Goal: Transaction & Acquisition: Subscribe to service/newsletter

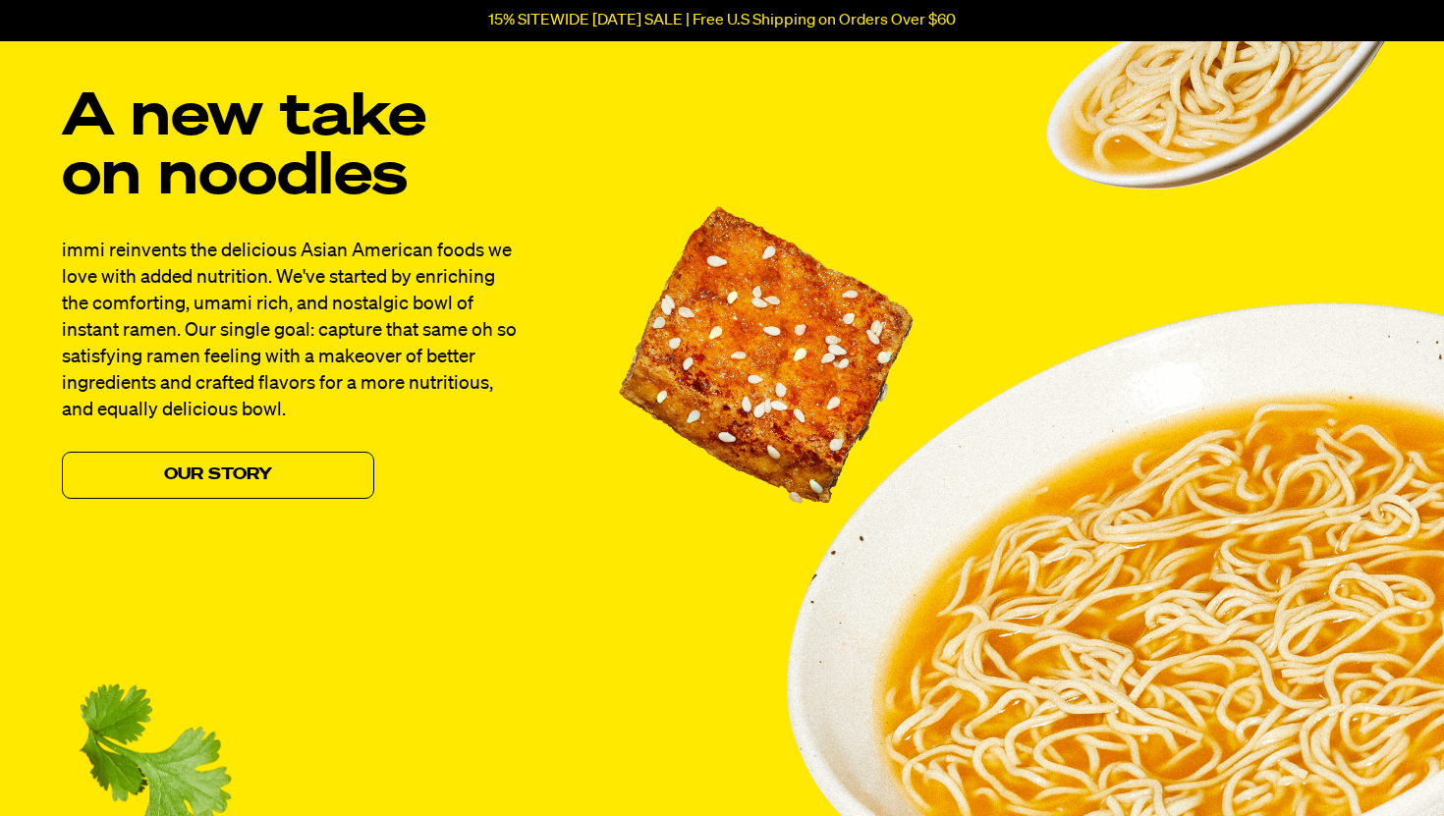
scroll to position [1659, 0]
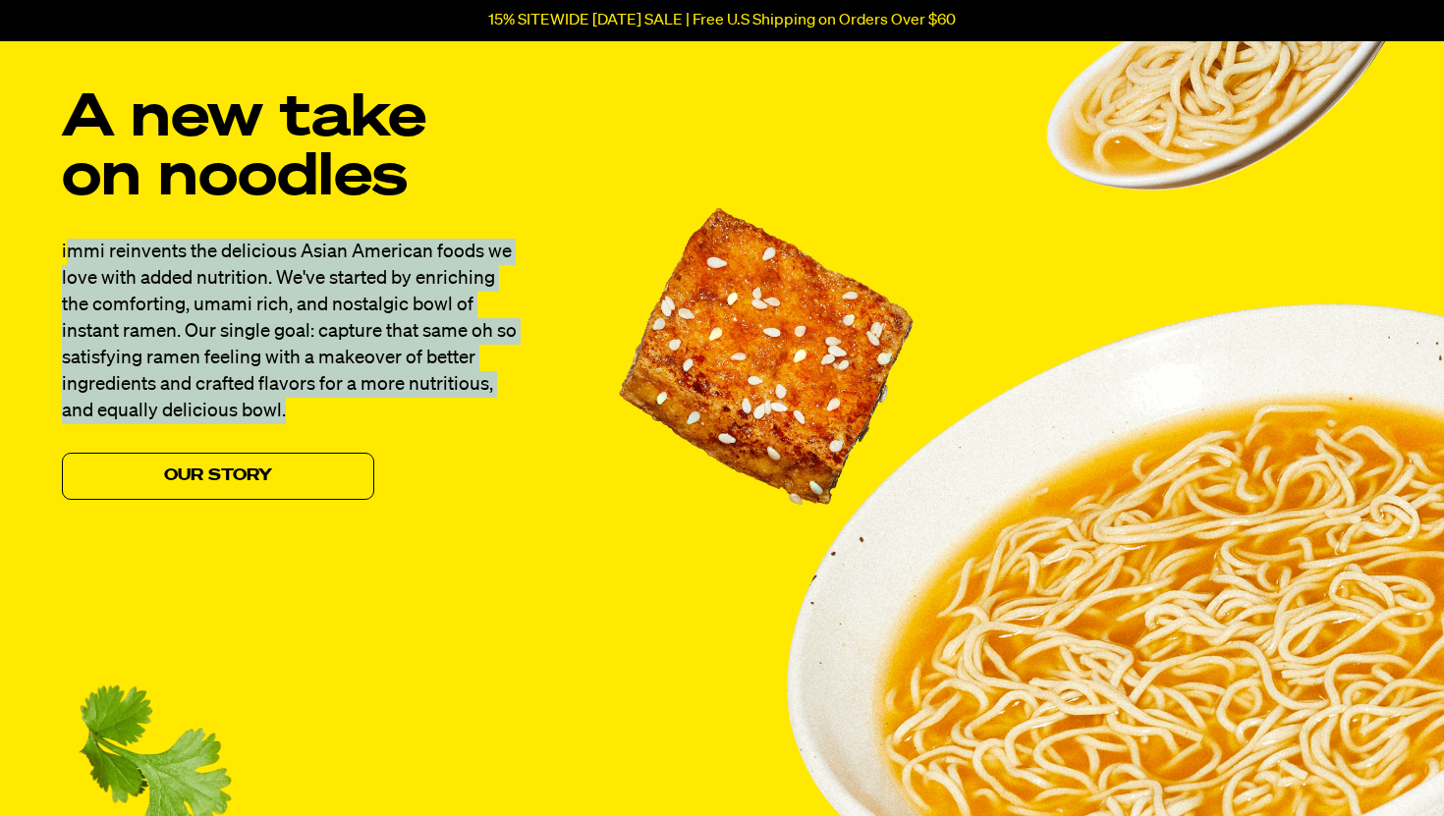
drag, startPoint x: 73, startPoint y: 254, endPoint x: 441, endPoint y: 421, distance: 404.4
click at [441, 421] on p "immi reinvents the delicious Asian American foods we love with added nutrition.…" at bounding box center [290, 332] width 456 height 186
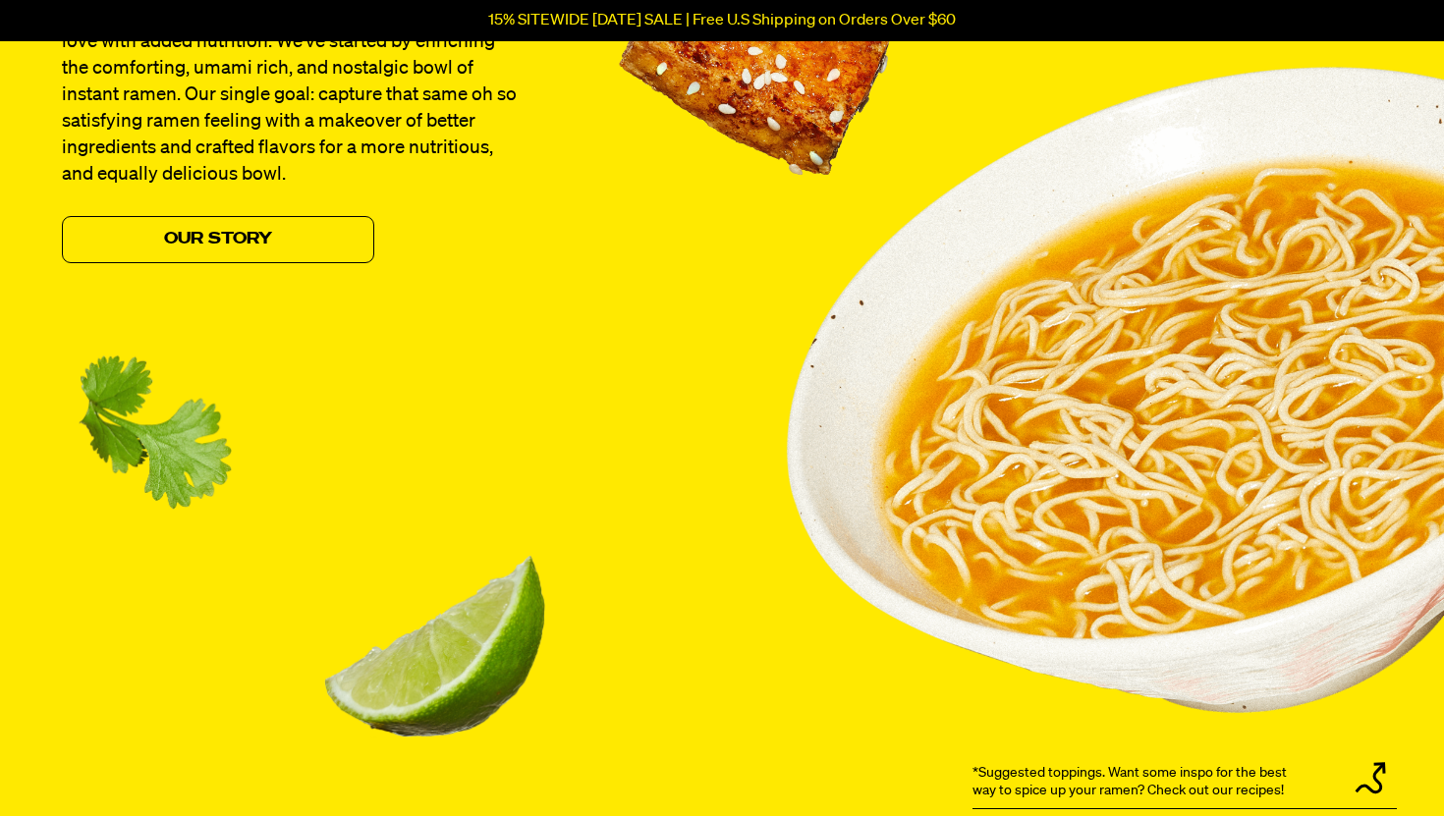
scroll to position [1899, 0]
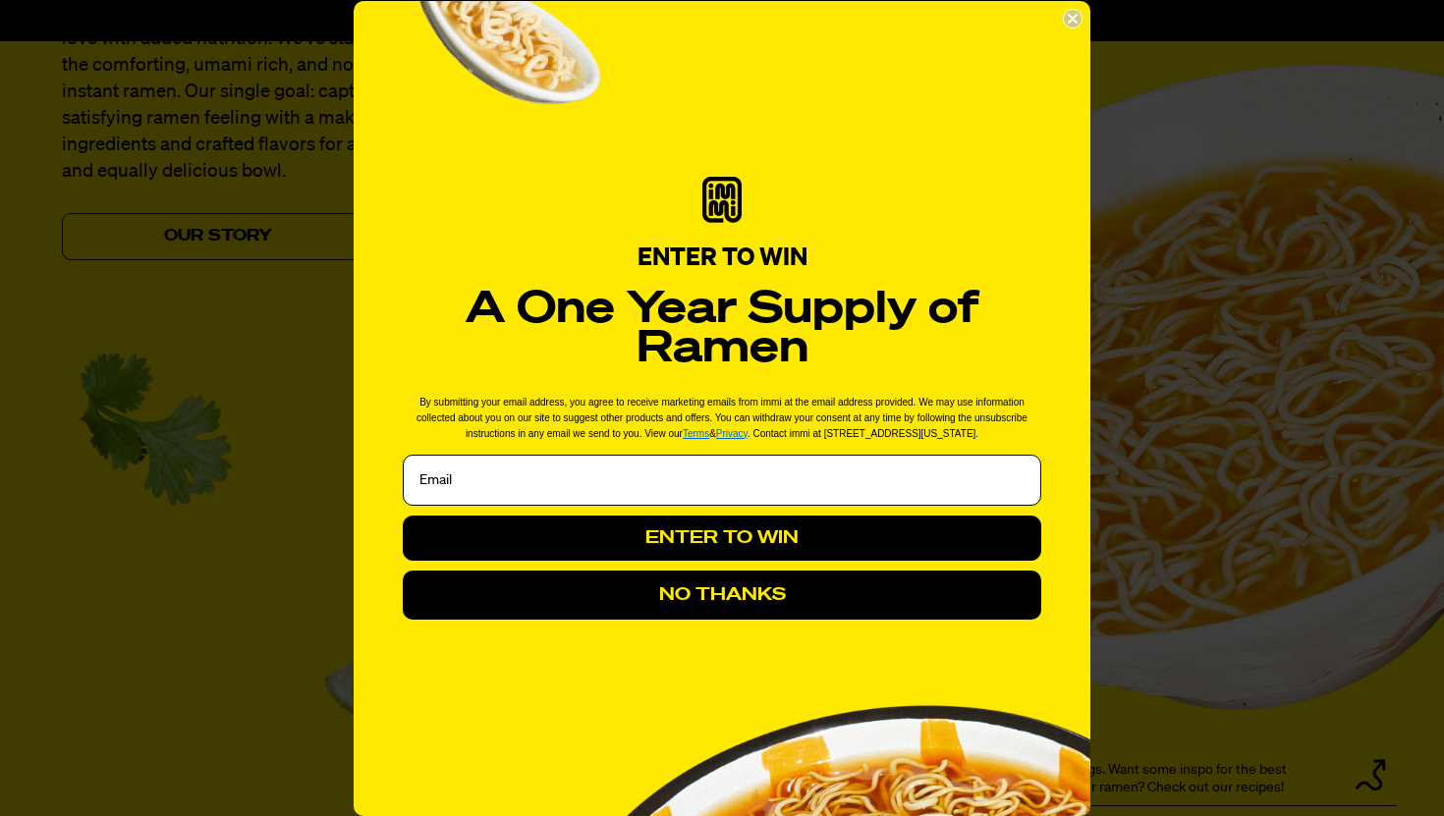
click at [777, 596] on button "NO THANKS" at bounding box center [722, 595] width 638 height 49
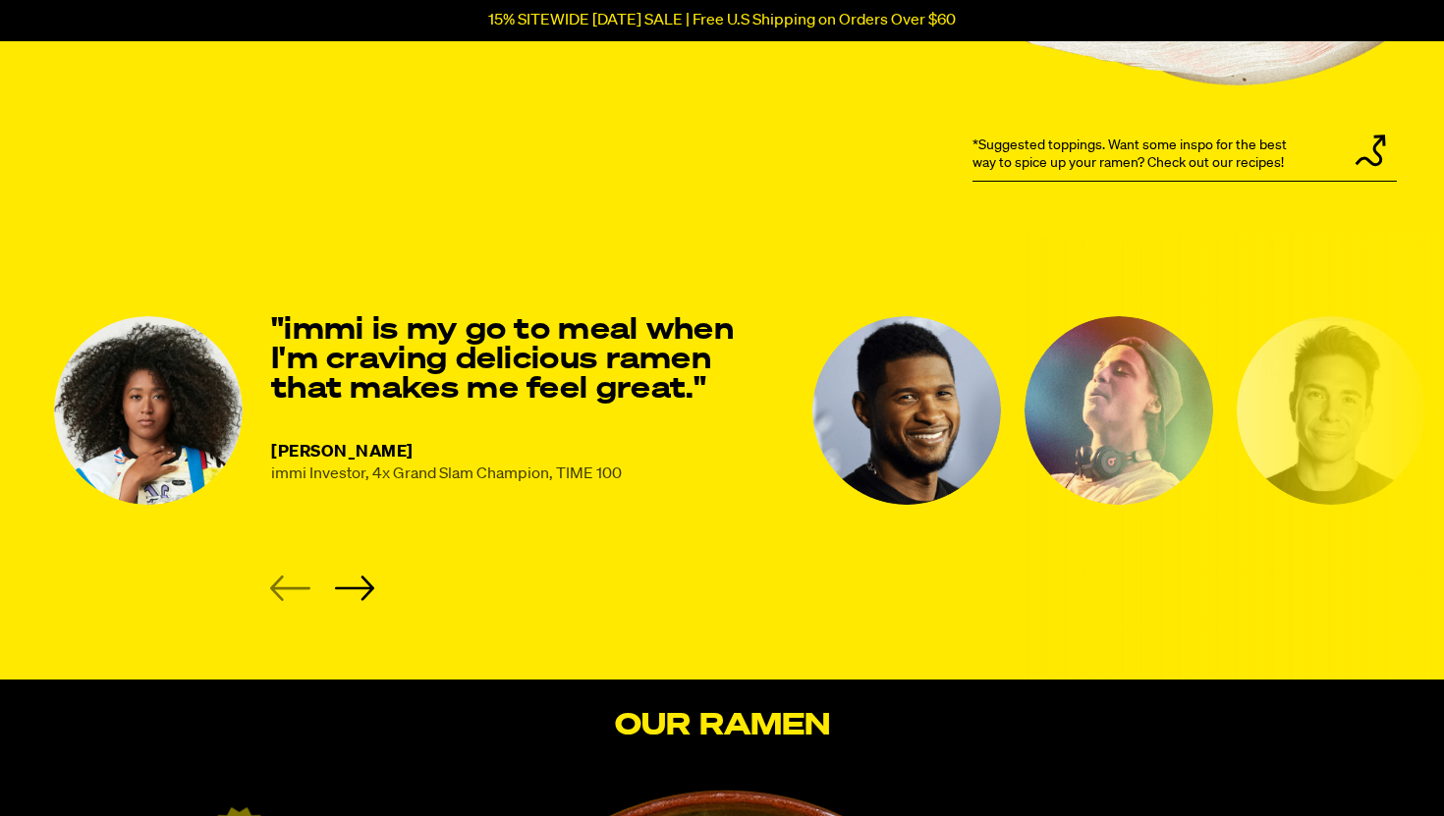
scroll to position [2598, 0]
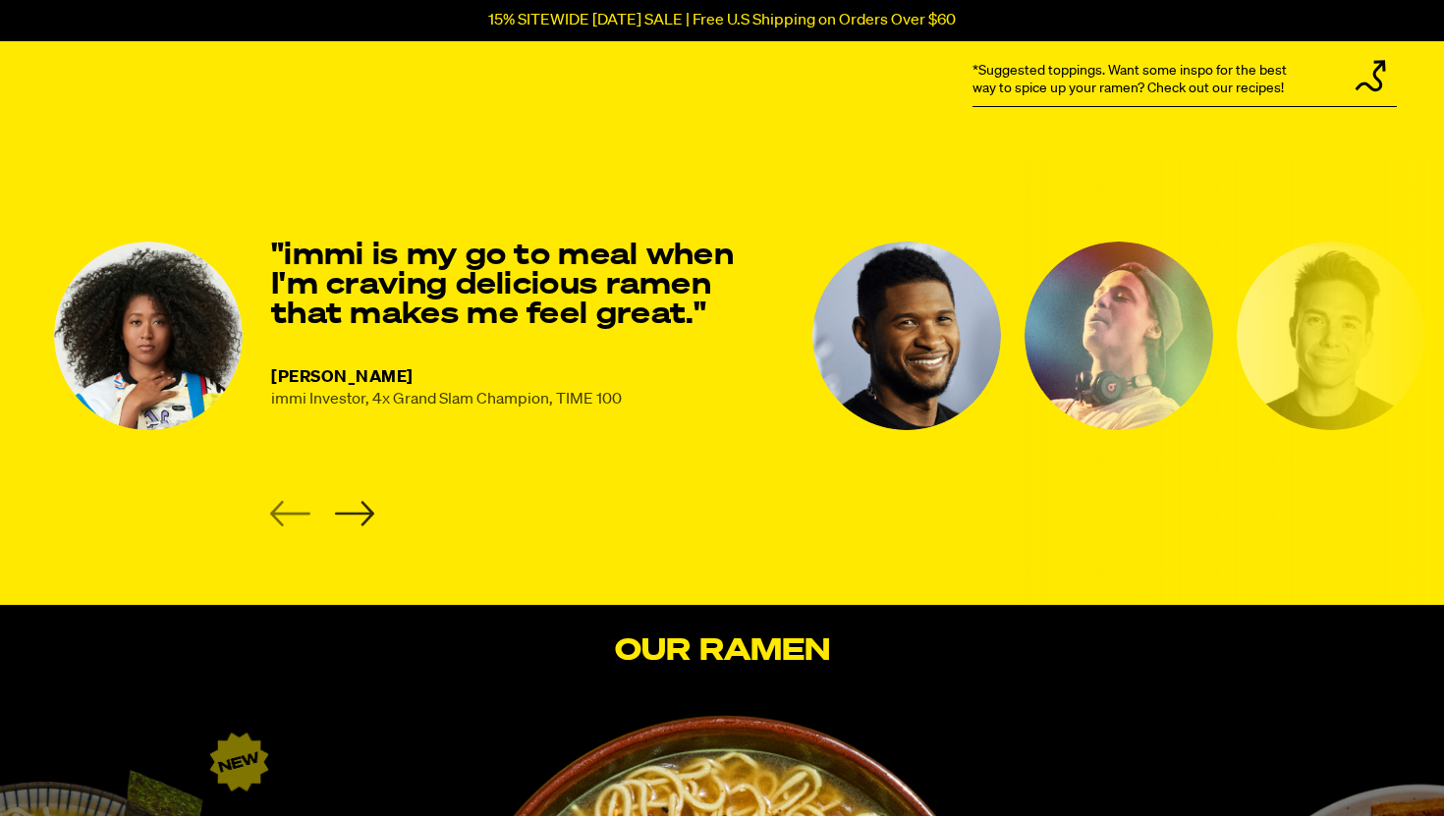
click at [359, 512] on icon "Next slide" at bounding box center [354, 513] width 39 height 25
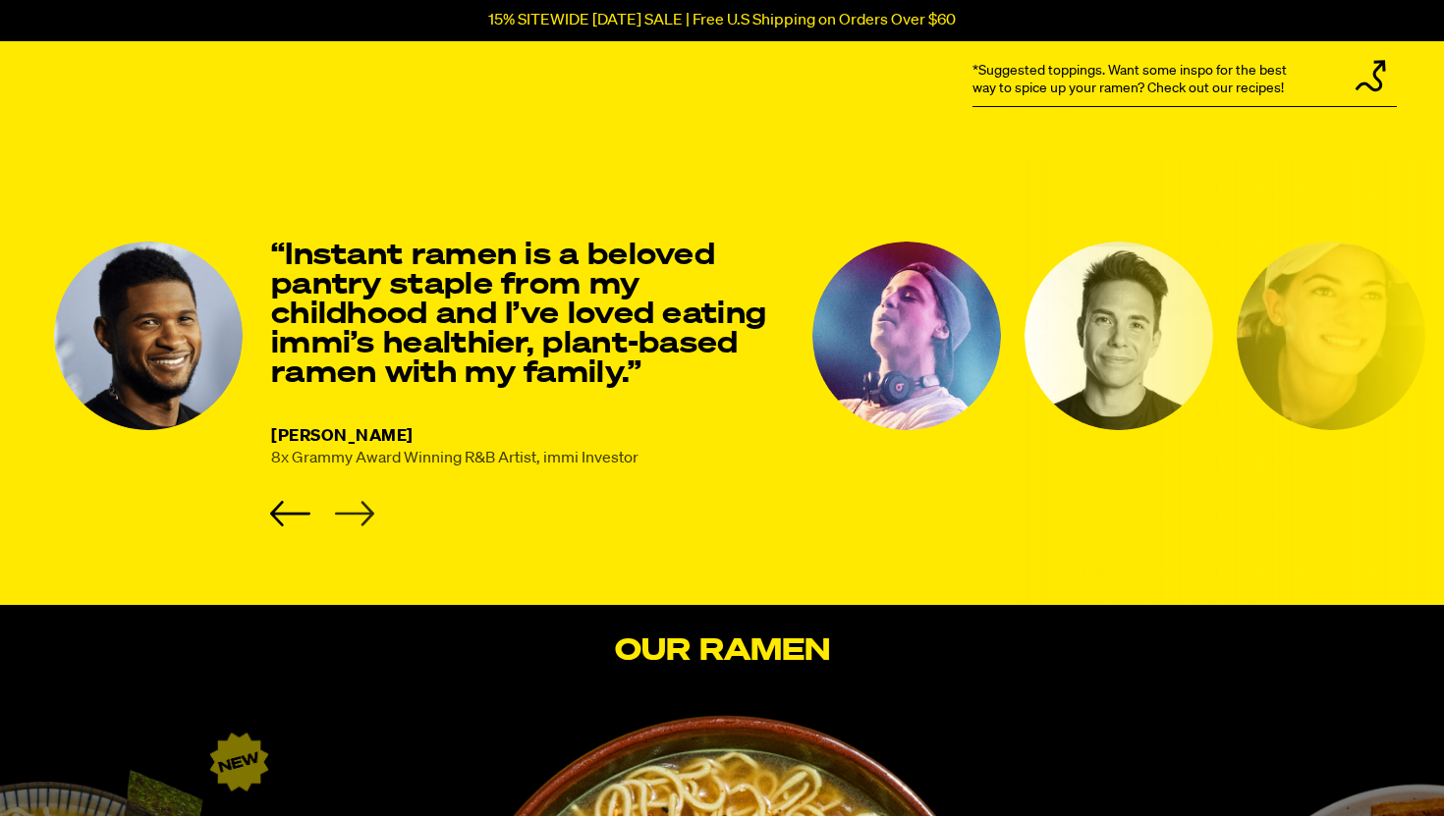
click at [359, 512] on icon "Next slide" at bounding box center [354, 513] width 39 height 25
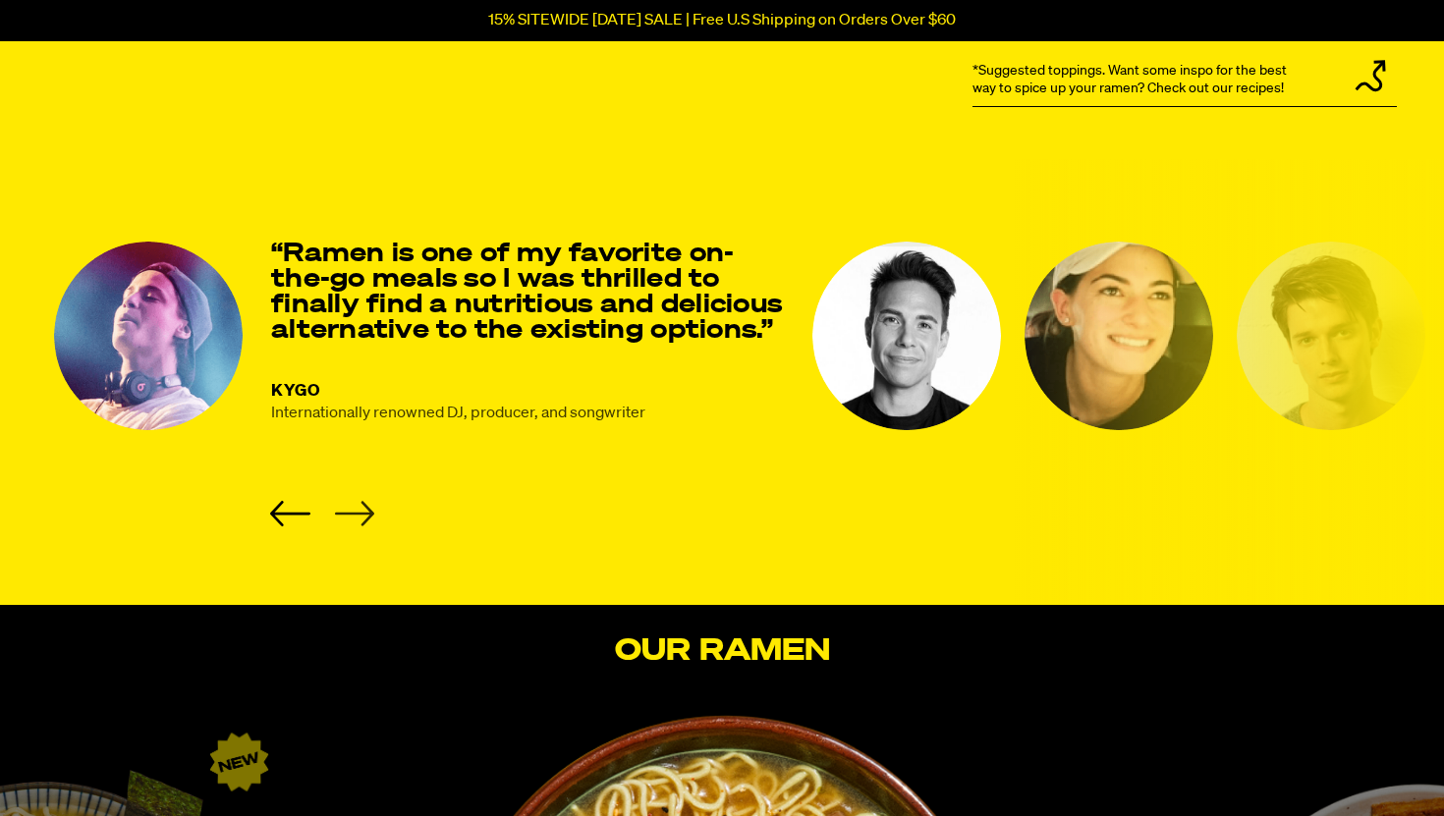
click at [359, 512] on icon "Next slide" at bounding box center [354, 513] width 39 height 25
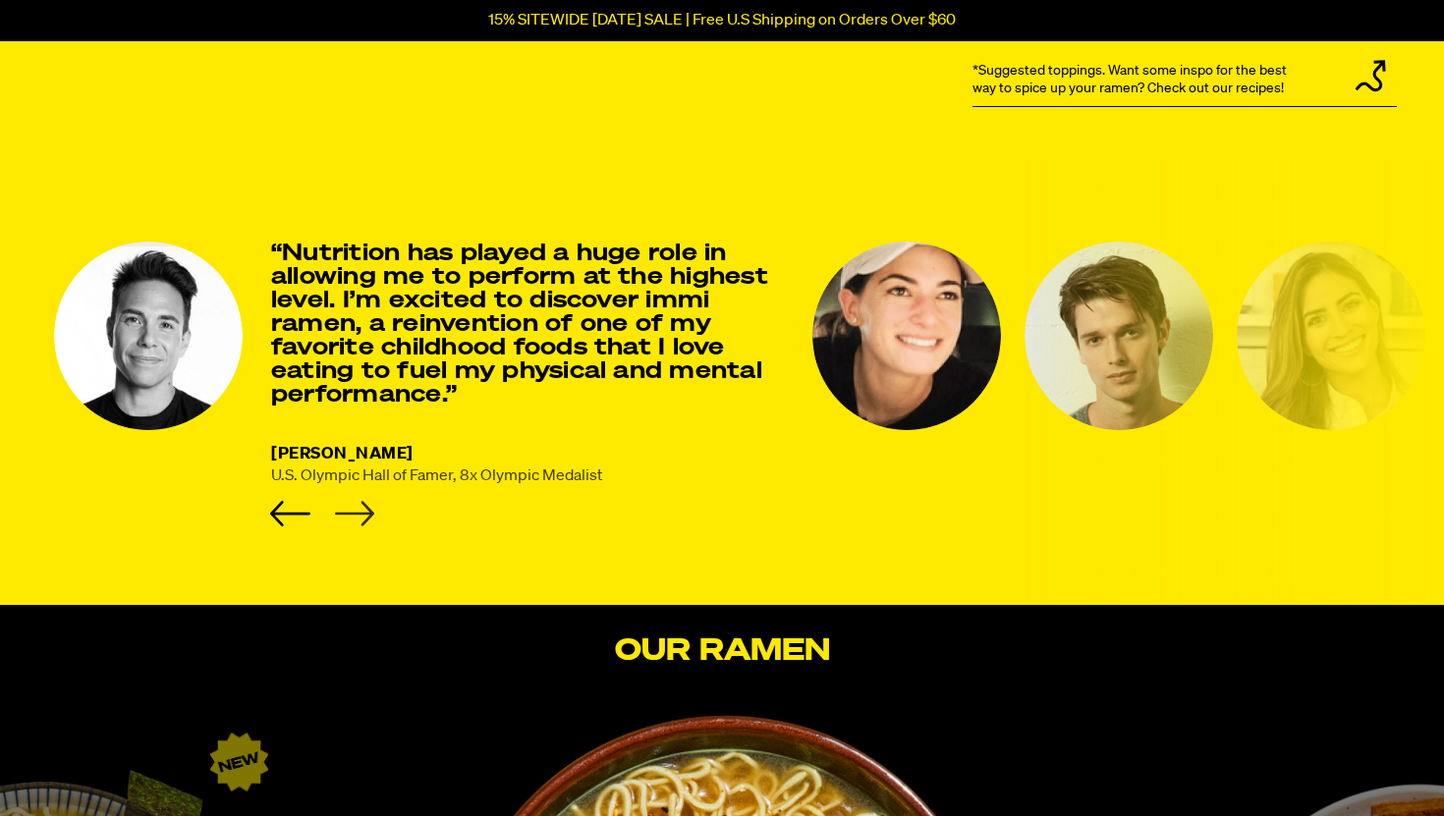
click at [359, 512] on icon "Next slide" at bounding box center [354, 513] width 39 height 25
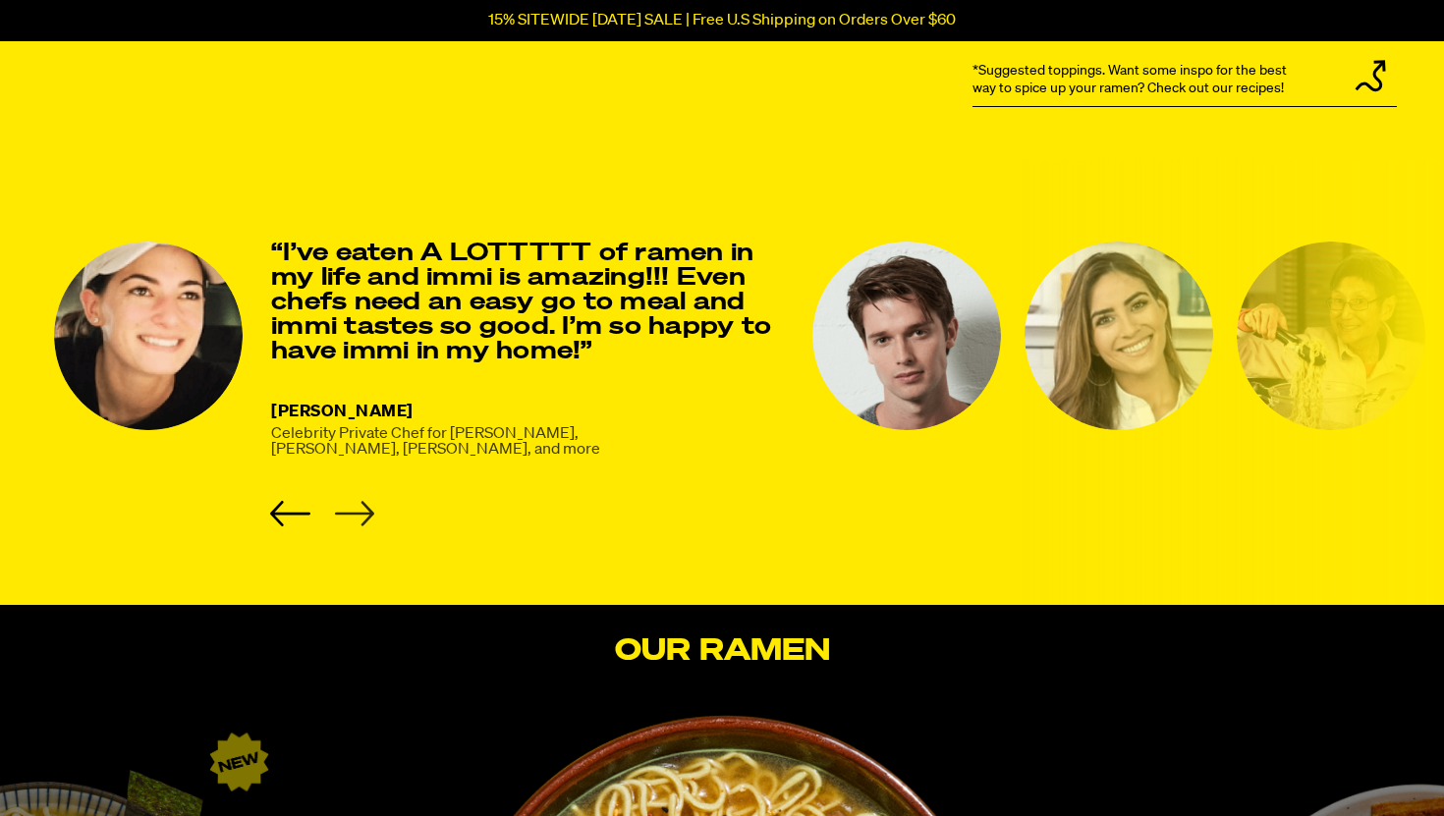
click at [359, 512] on icon "Next slide" at bounding box center [354, 513] width 39 height 25
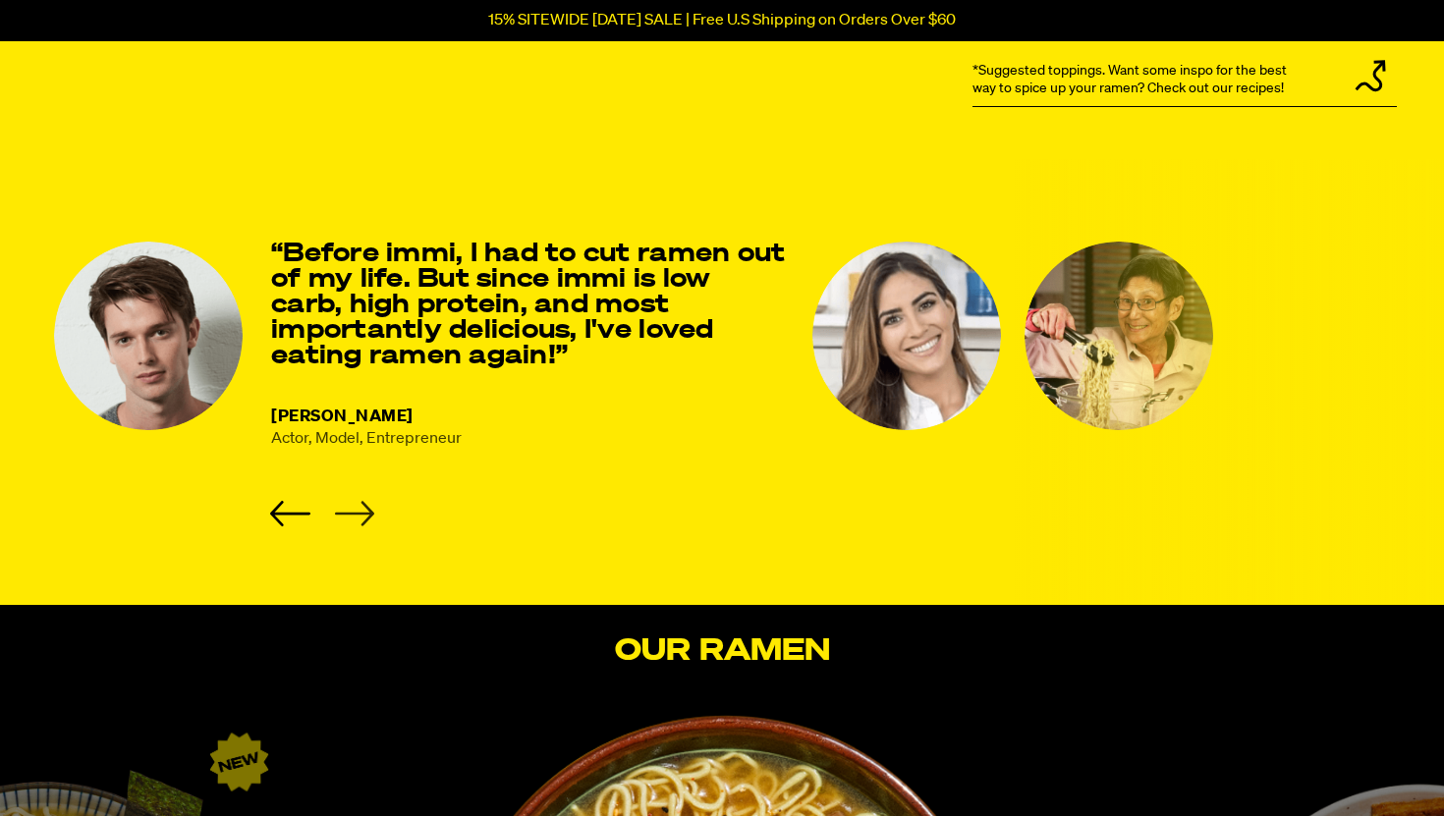
click at [359, 512] on icon "Next slide" at bounding box center [354, 513] width 39 height 25
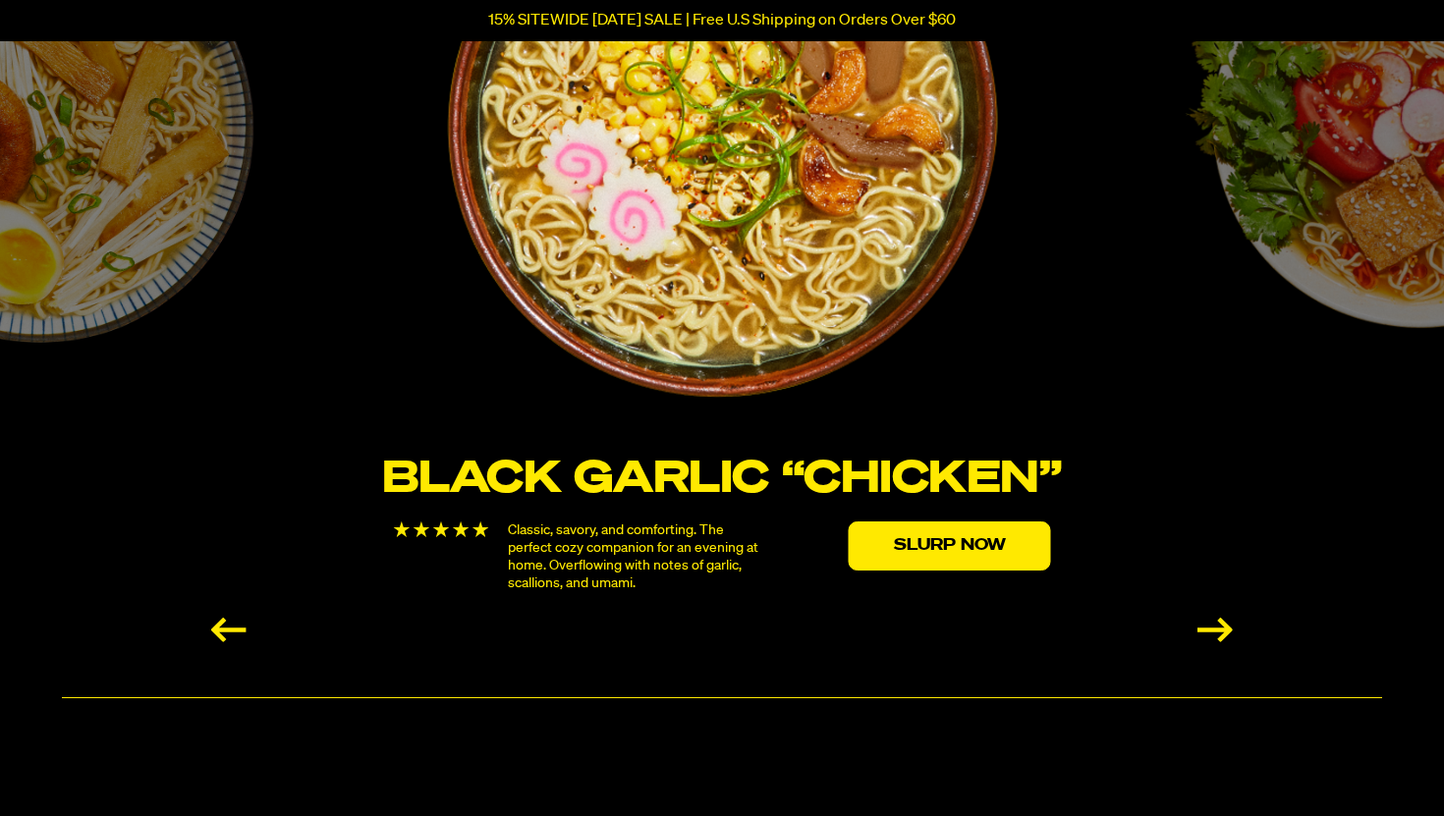
scroll to position [3524, 0]
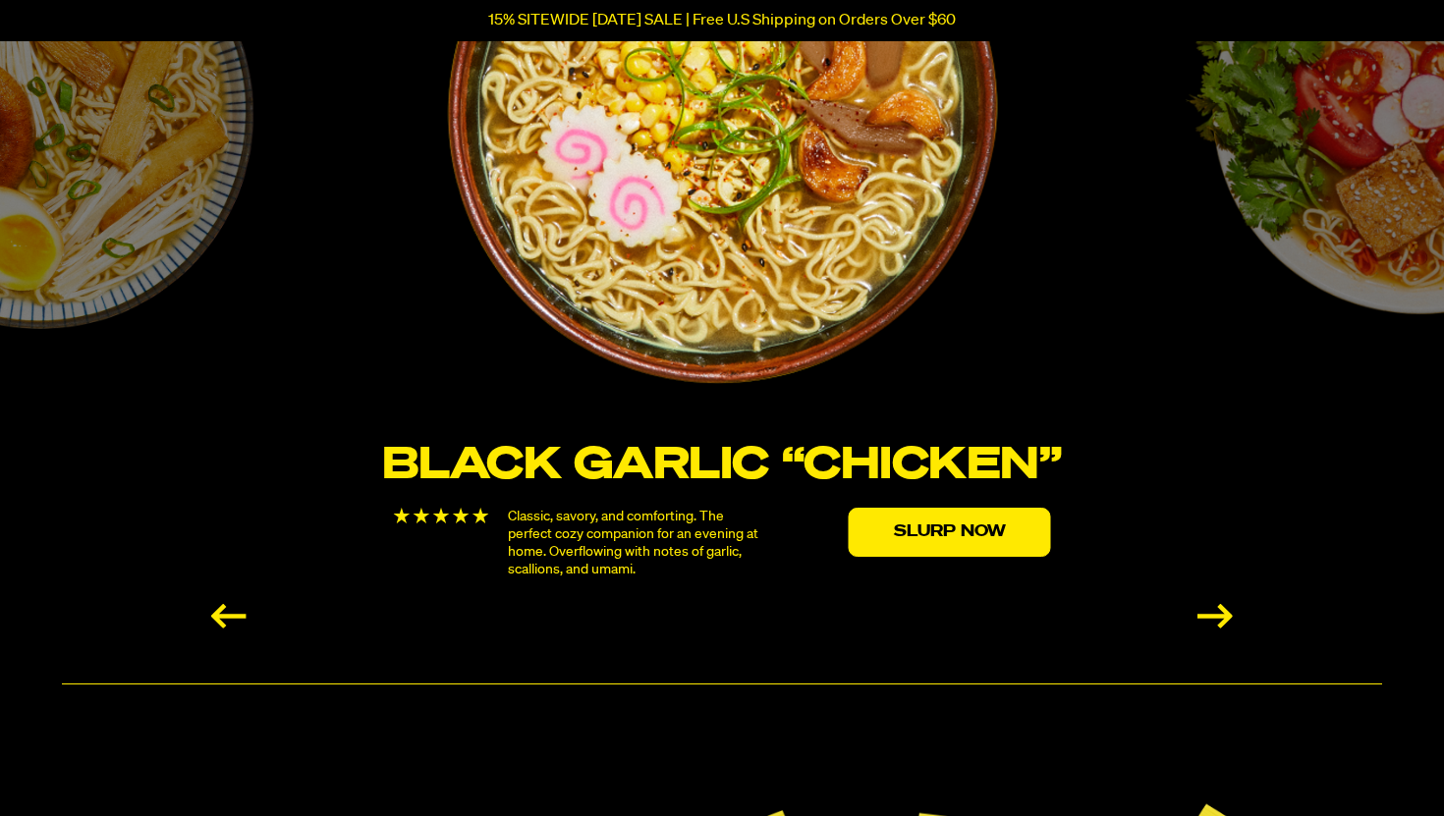
click at [1228, 604] on div "Next slide" at bounding box center [1214, 616] width 35 height 25
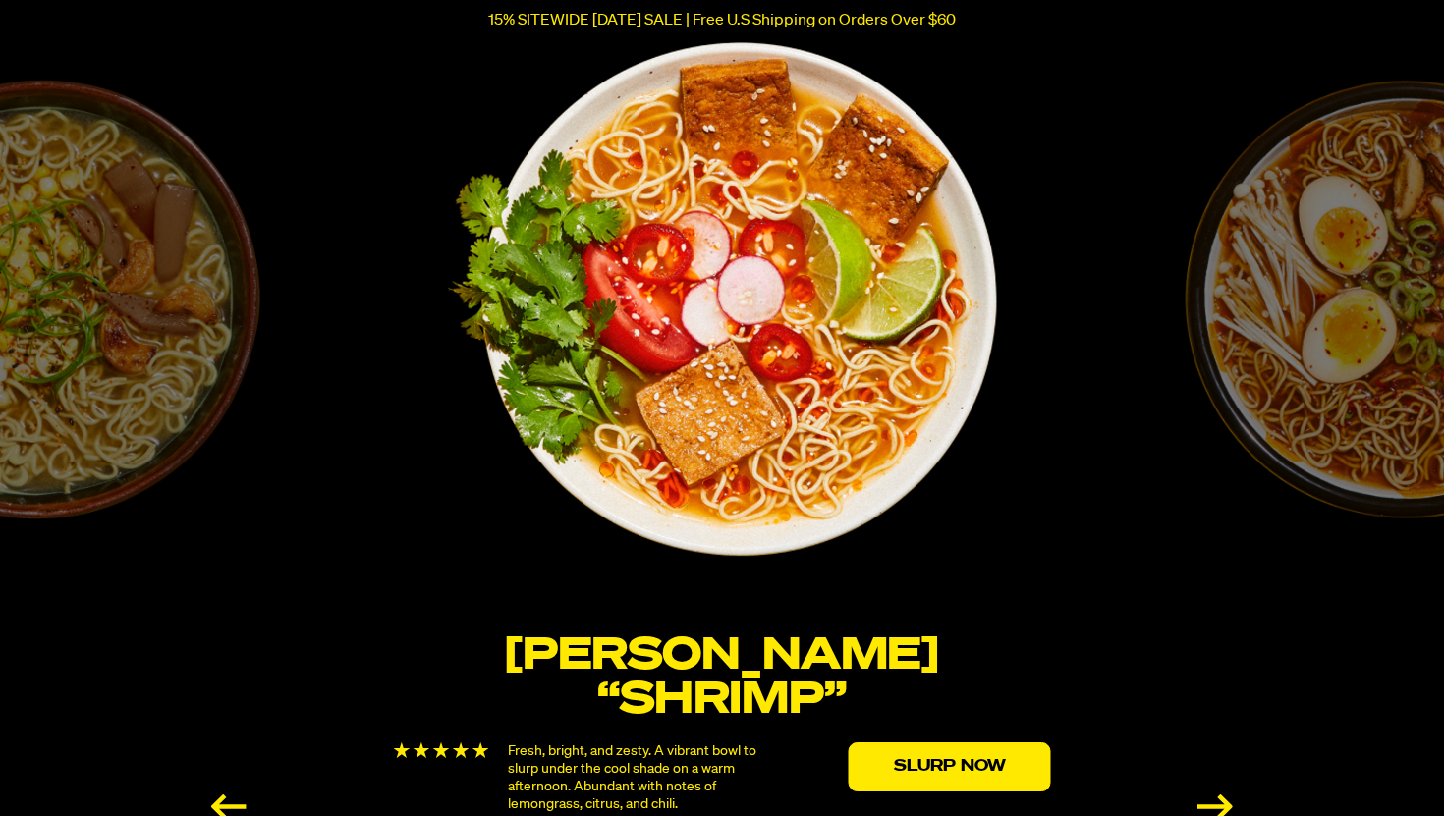
scroll to position [3322, 0]
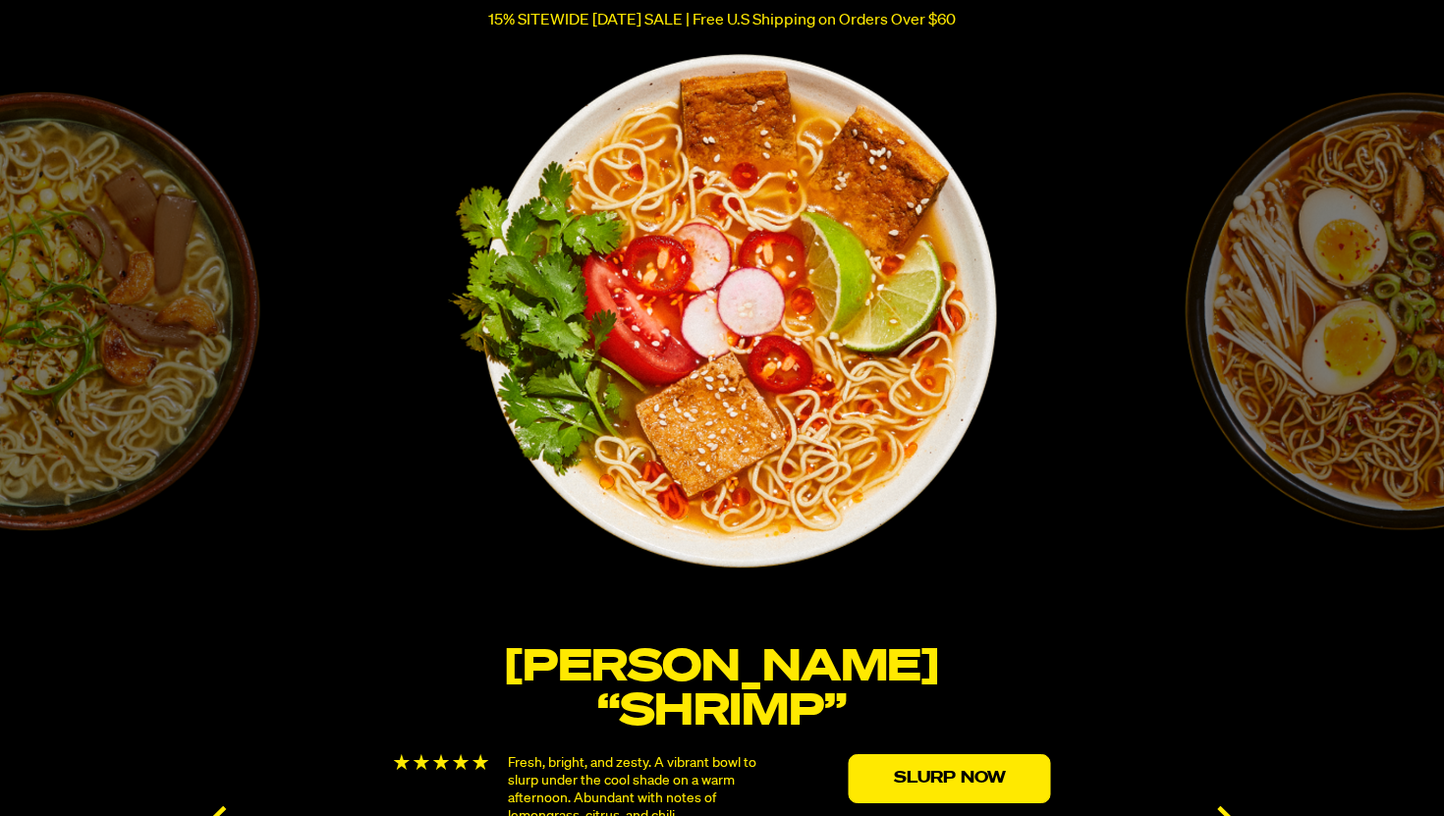
click at [1229, 806] on div "Next slide" at bounding box center [1214, 818] width 35 height 25
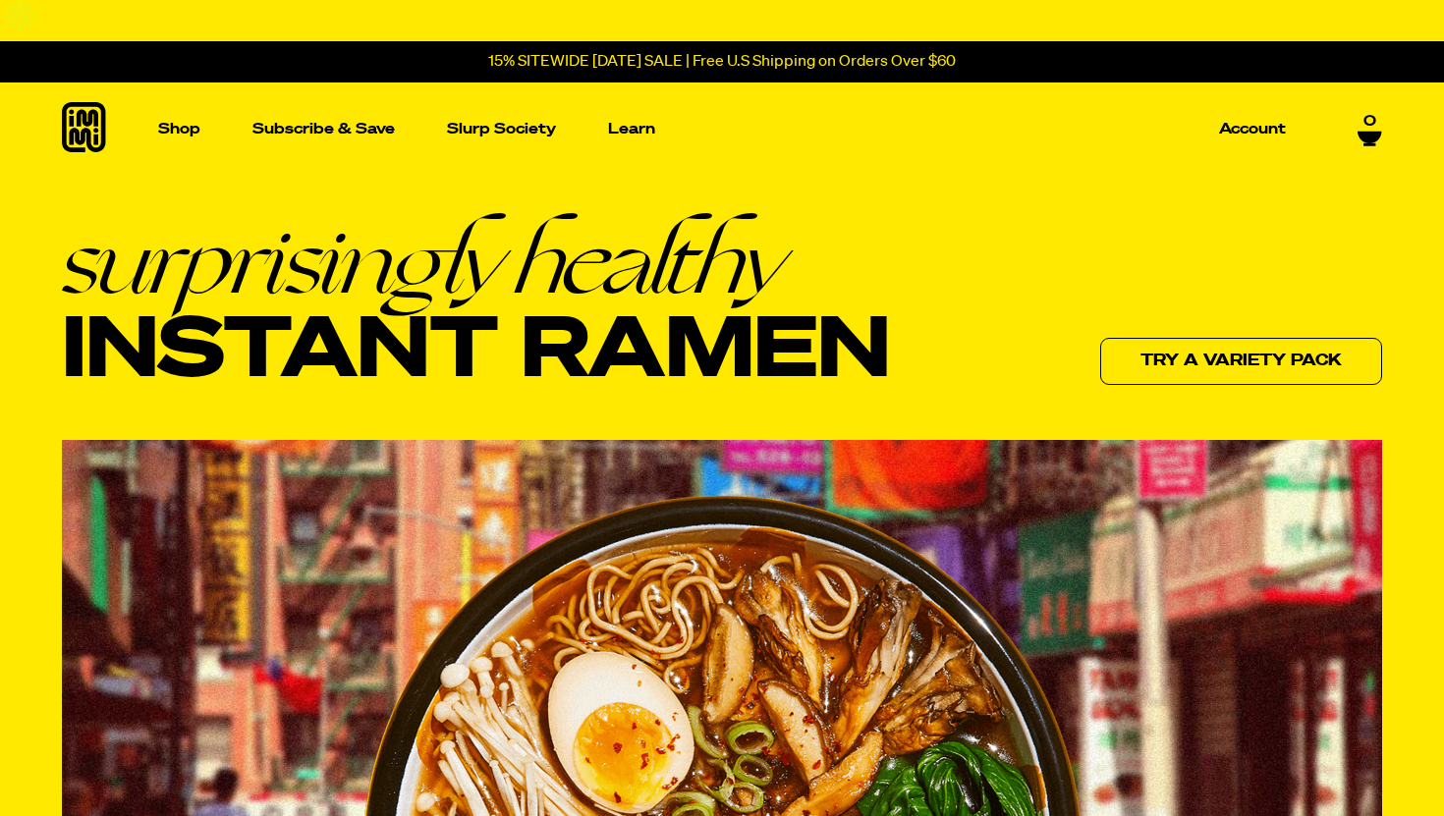
scroll to position [5, 0]
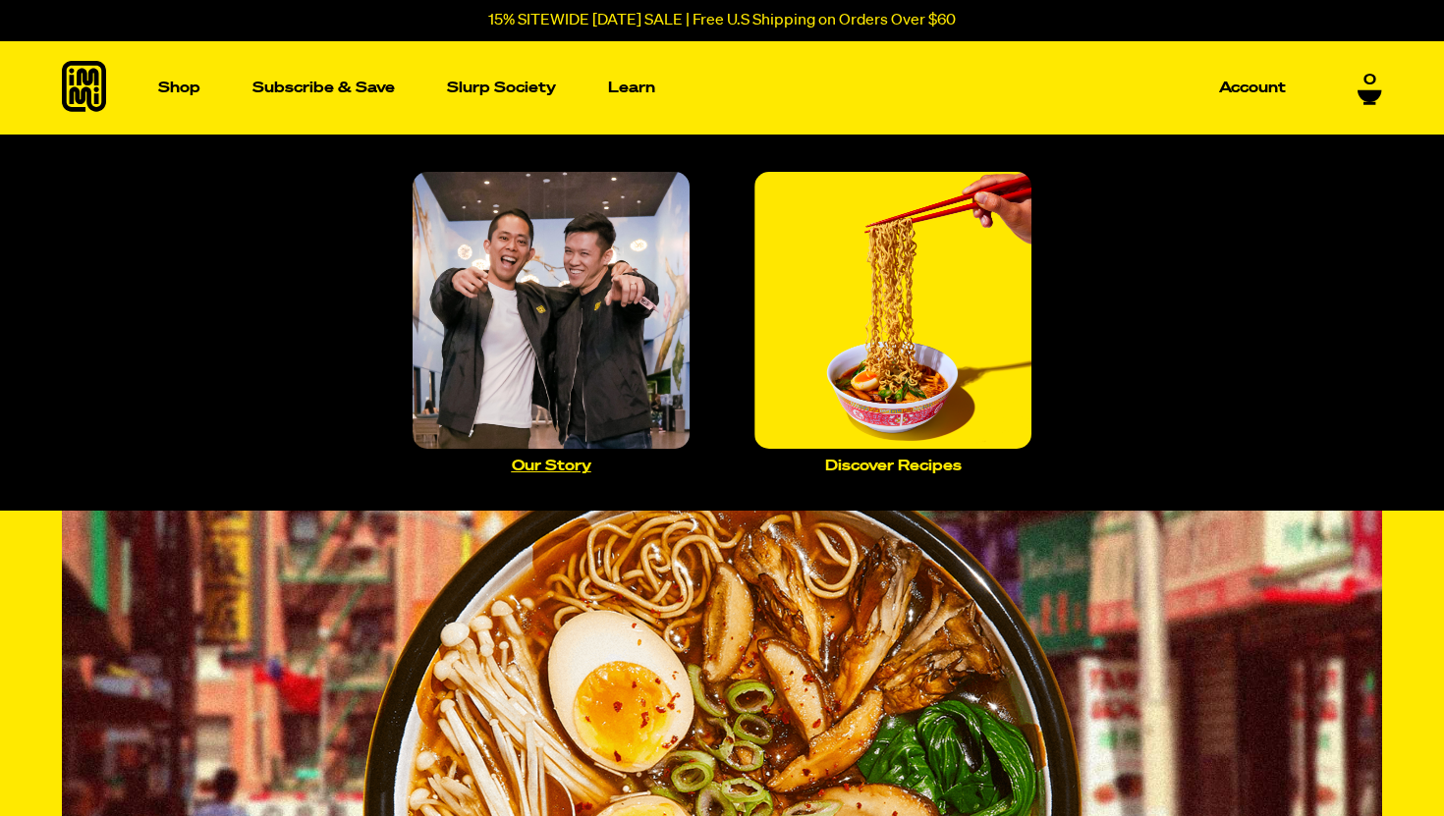
scroll to position [116, 0]
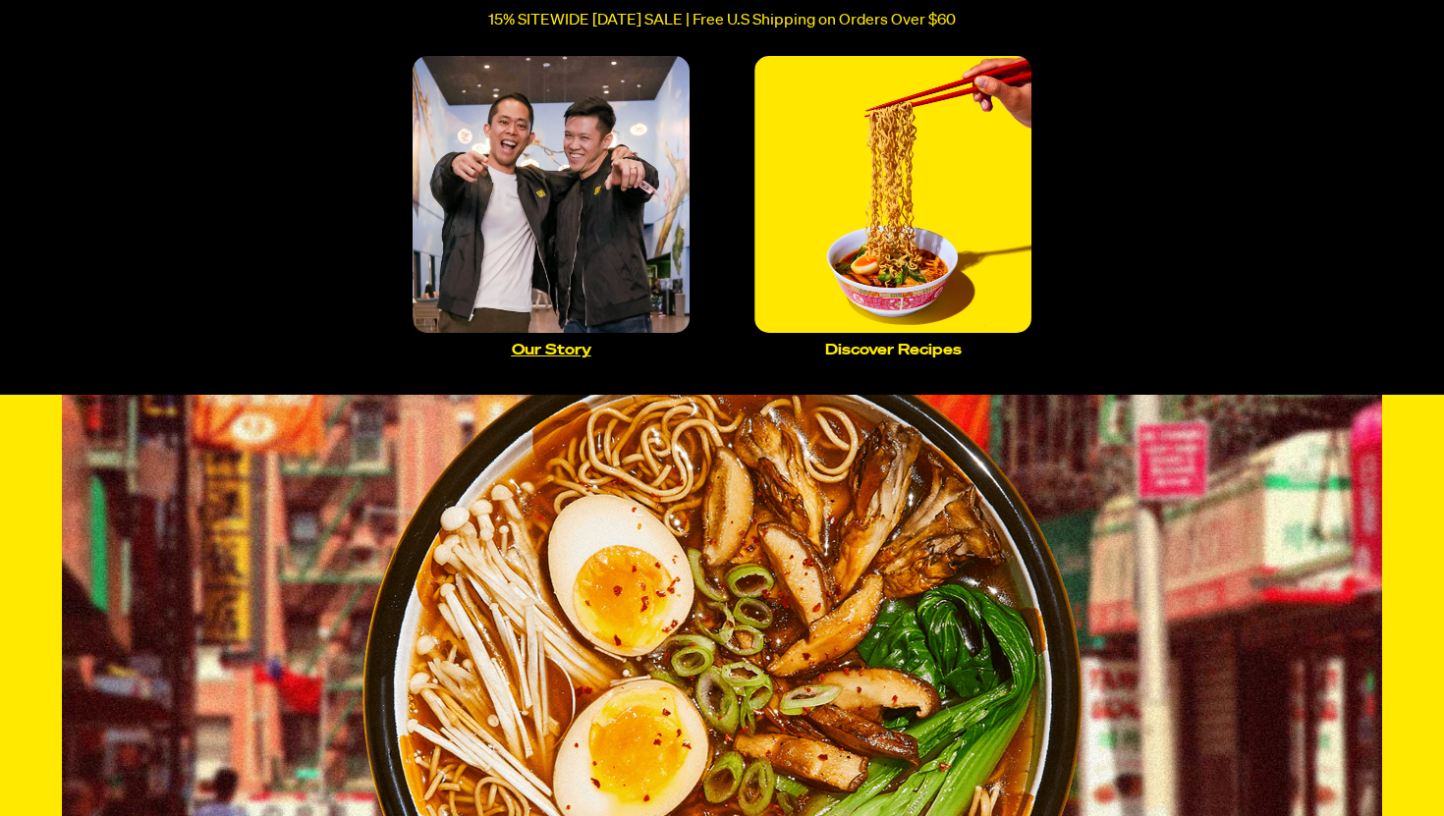
click at [559, 267] on img "Main navigation" at bounding box center [551, 194] width 277 height 277
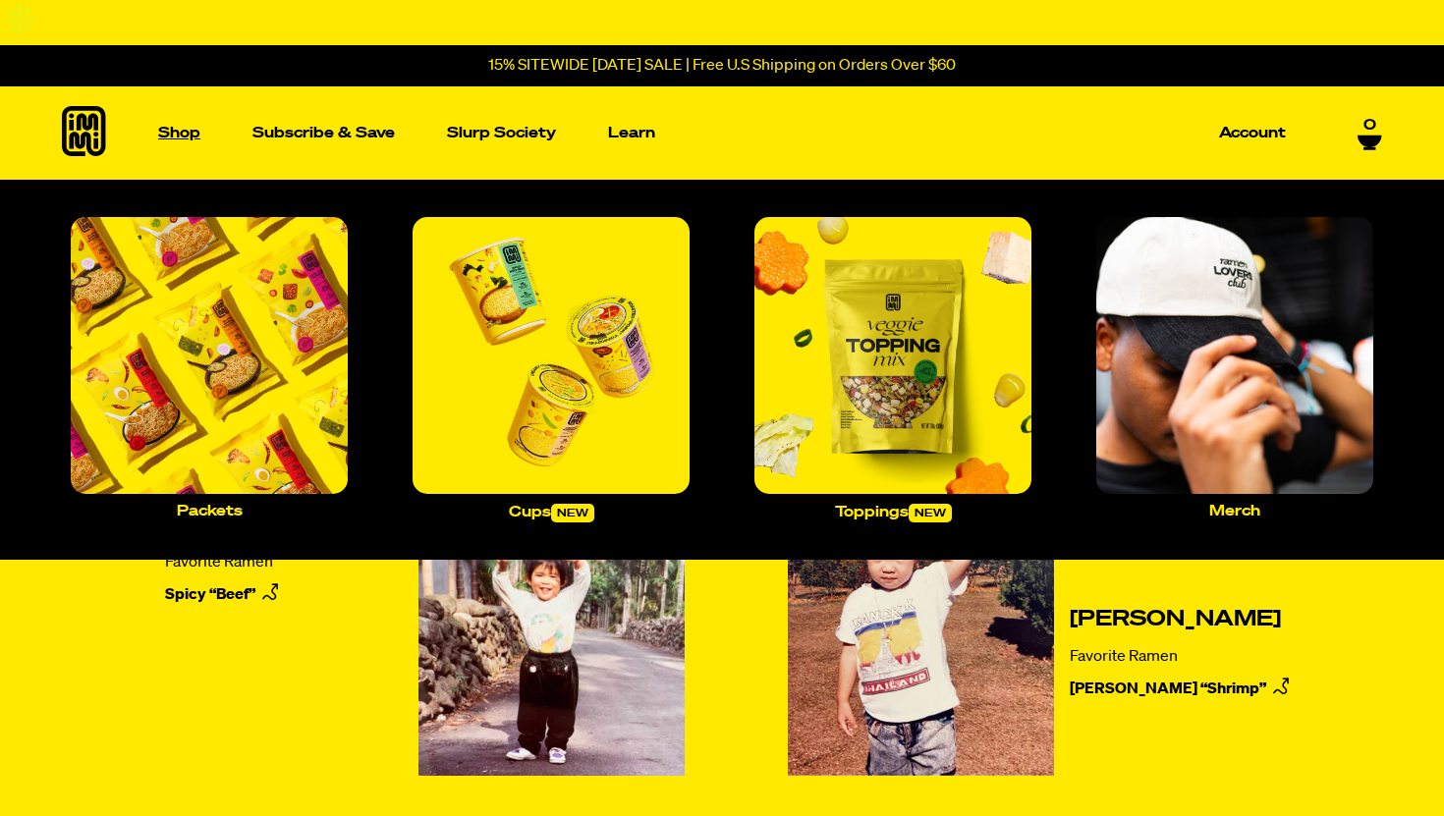
click at [171, 86] on link "Shop" at bounding box center [179, 132] width 58 height 93
click at [162, 396] on img "Main navigation" at bounding box center [209, 355] width 277 height 277
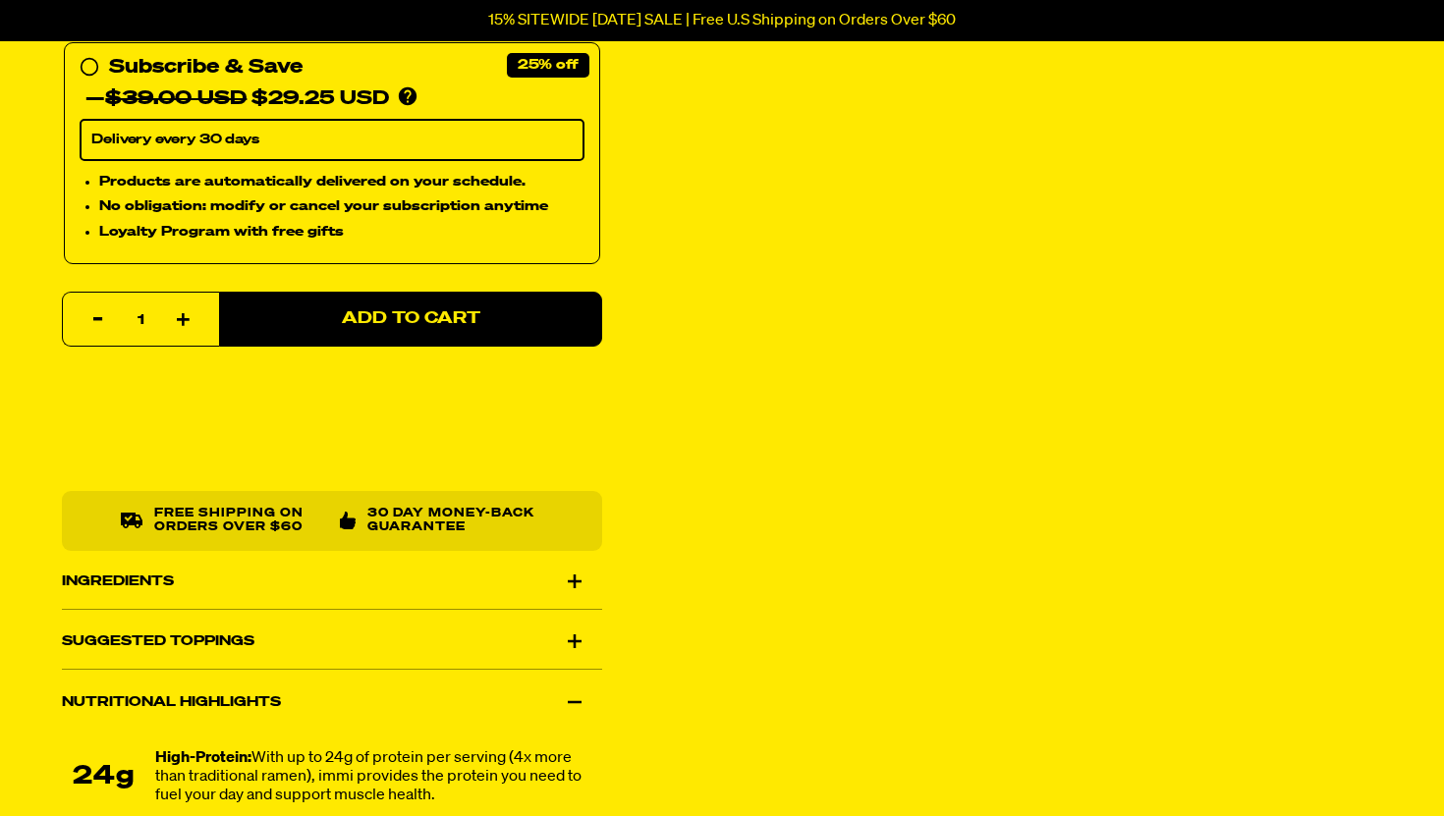
scroll to position [776, 0]
click at [408, 568] on div "Ingredients" at bounding box center [332, 580] width 540 height 55
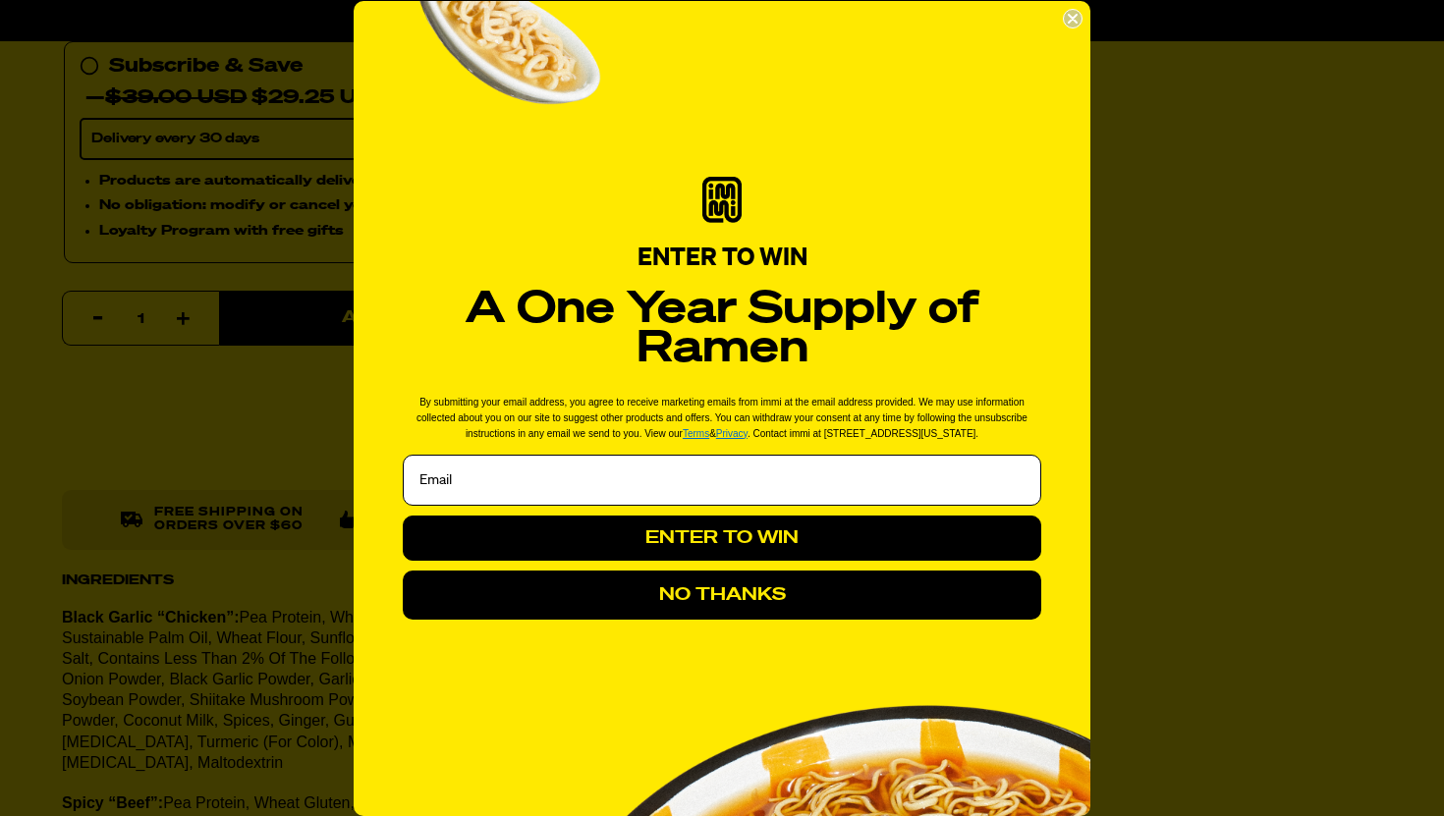
click at [1080, 11] on icon "Close dialog" at bounding box center [1073, 19] width 20 height 20
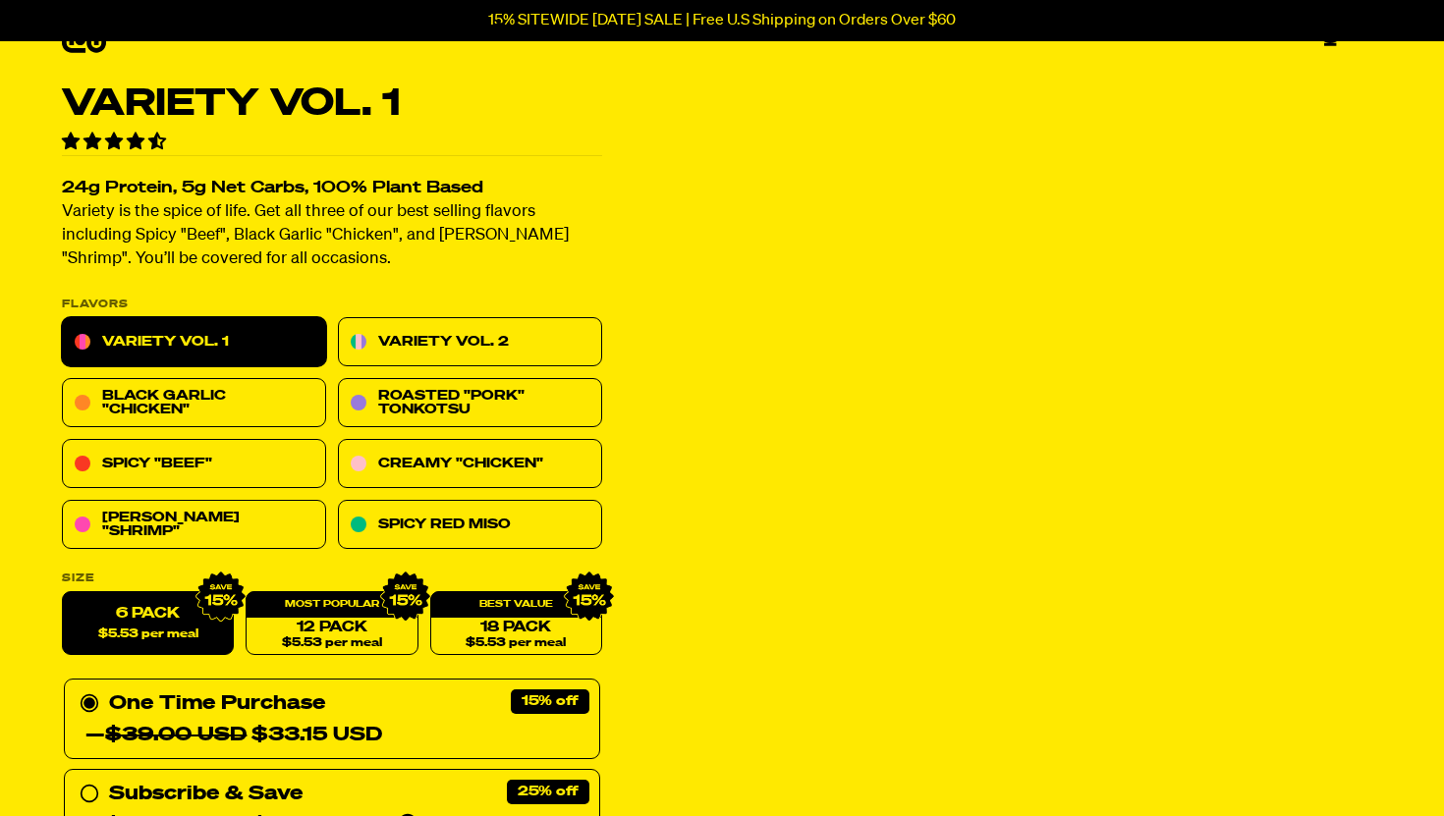
scroll to position [0, 0]
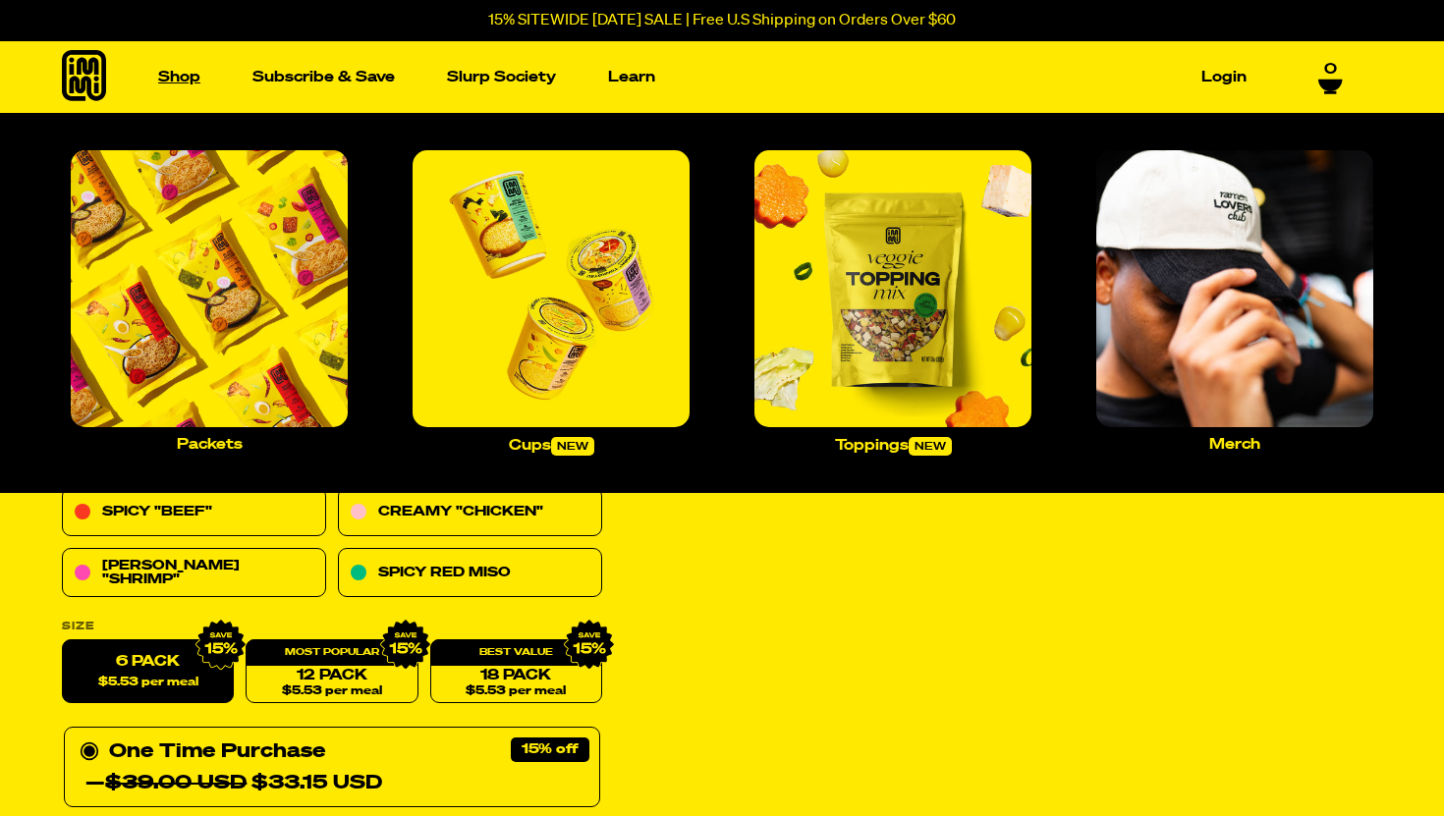
click at [184, 82] on link "Shop" at bounding box center [179, 77] width 58 height 30
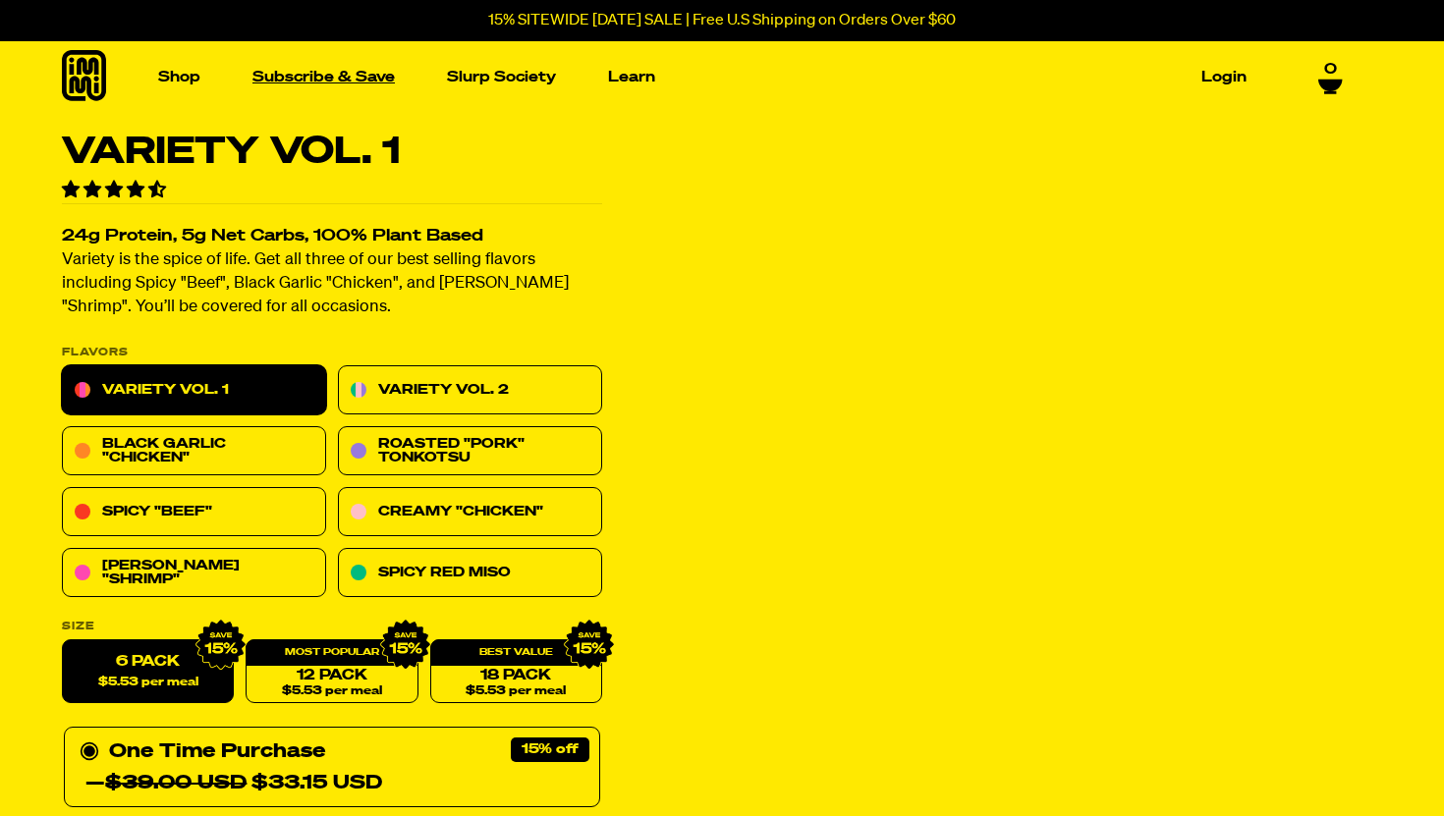
click at [267, 83] on link "Subscribe & Save" at bounding box center [324, 77] width 158 height 30
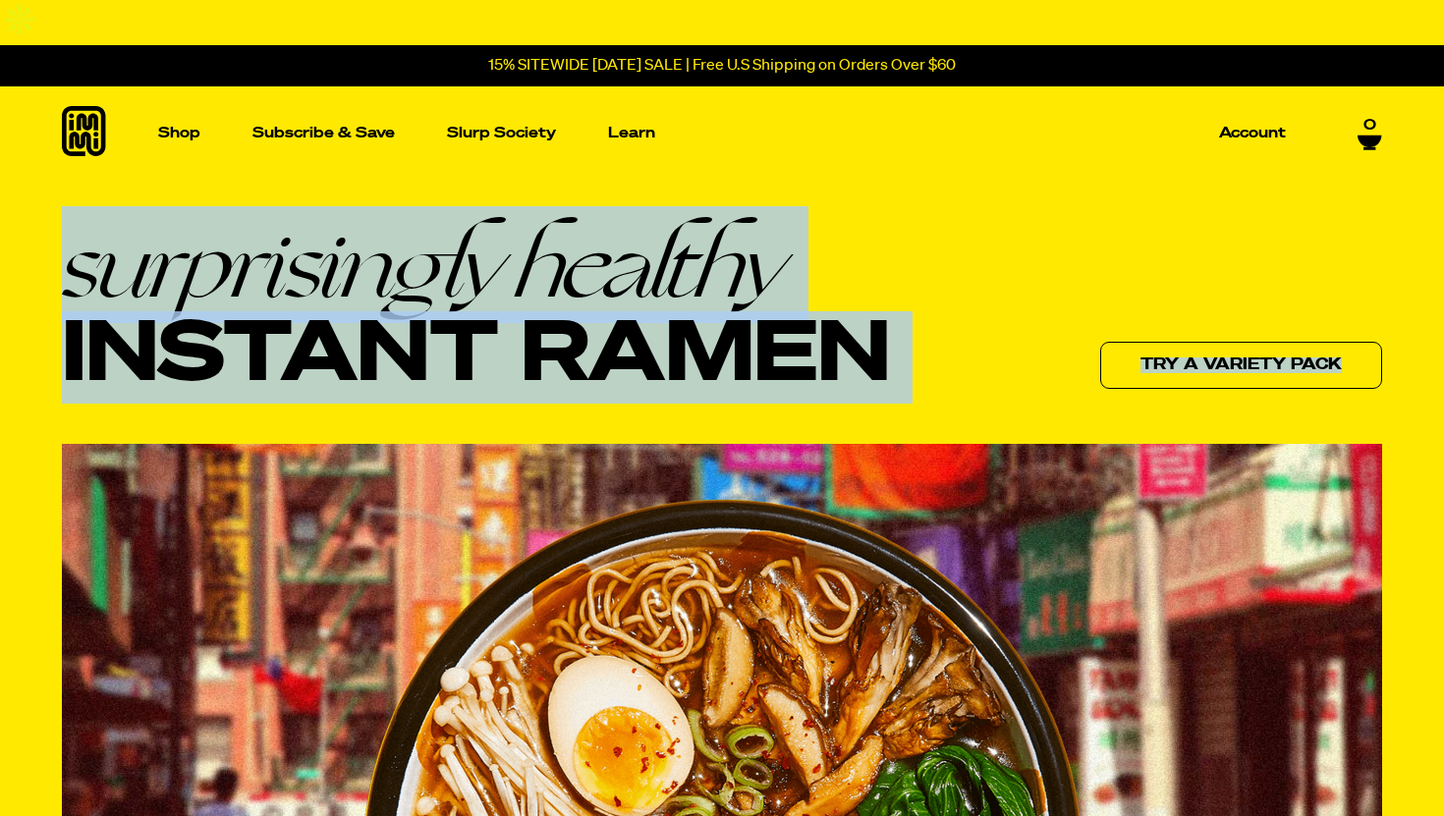
drag, startPoint x: 53, startPoint y: 205, endPoint x: 545, endPoint y: 478, distance: 562.8
click at [545, 479] on div "surprisingly healthy Instant Ramen Try a variety pack" at bounding box center [722, 745] width 1415 height 1053
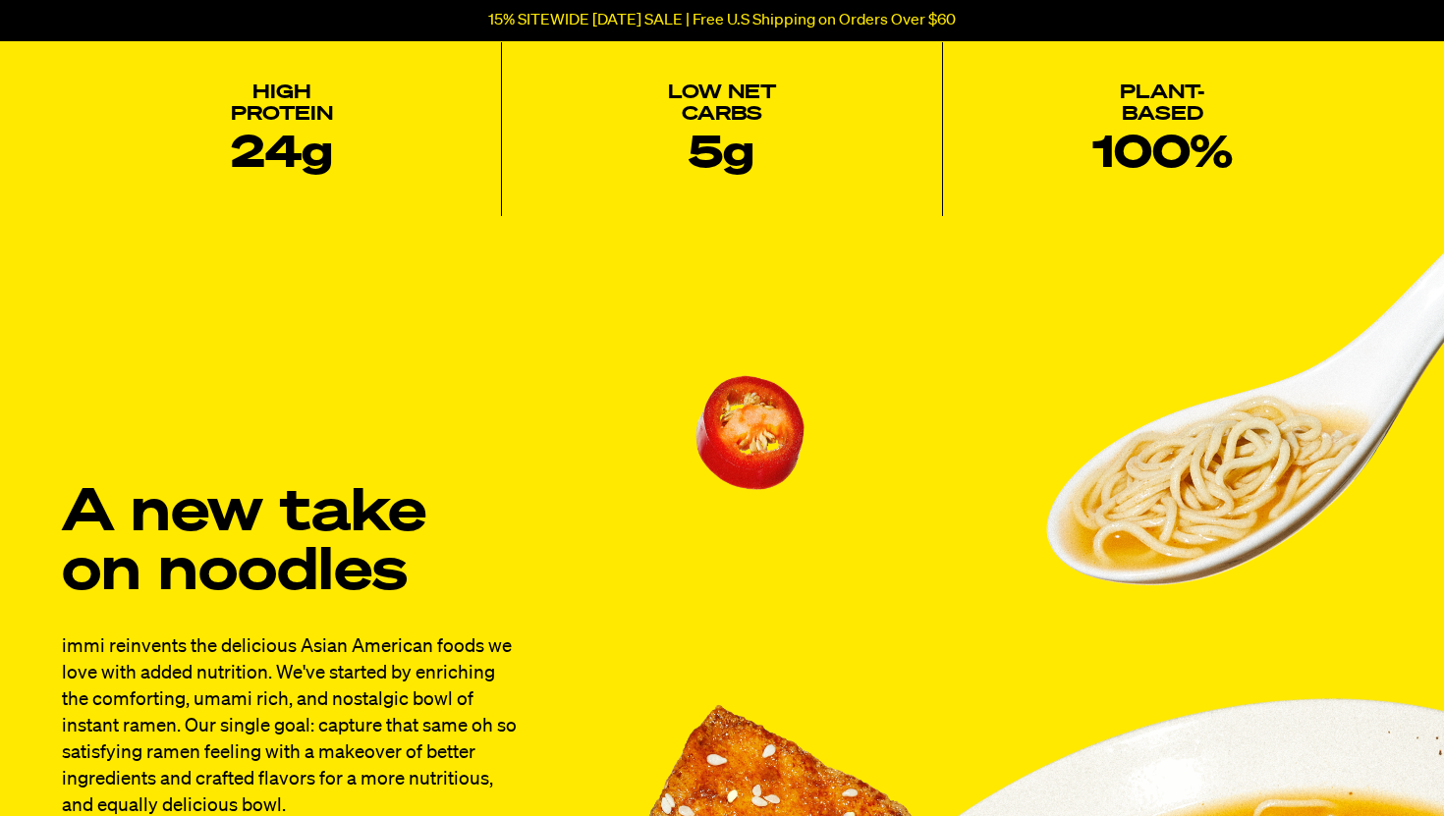
scroll to position [1574, 0]
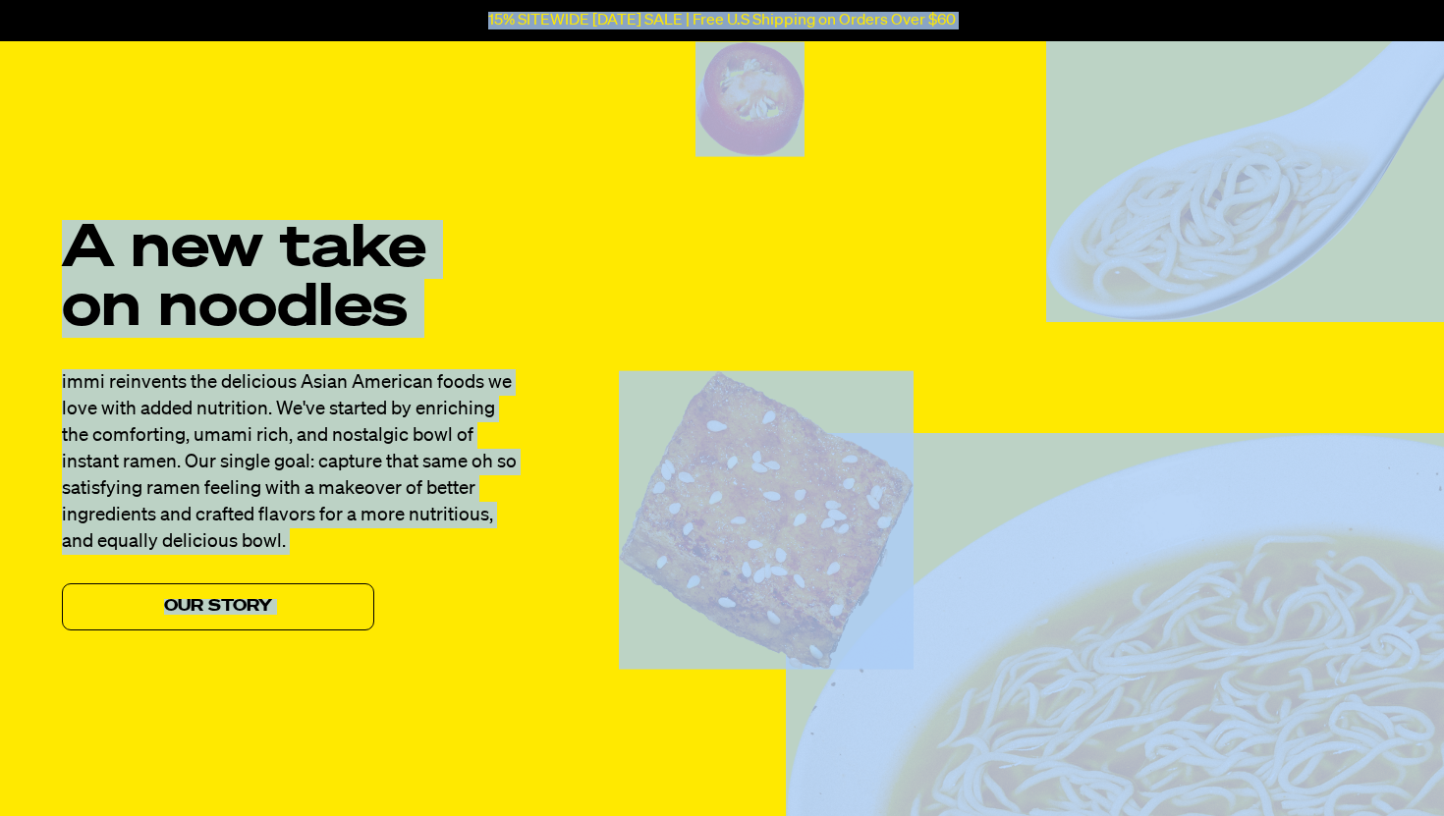
copy body "Accessibility Screen-Reader Guide, Feedback, and Issue Reporting | New window 1…"
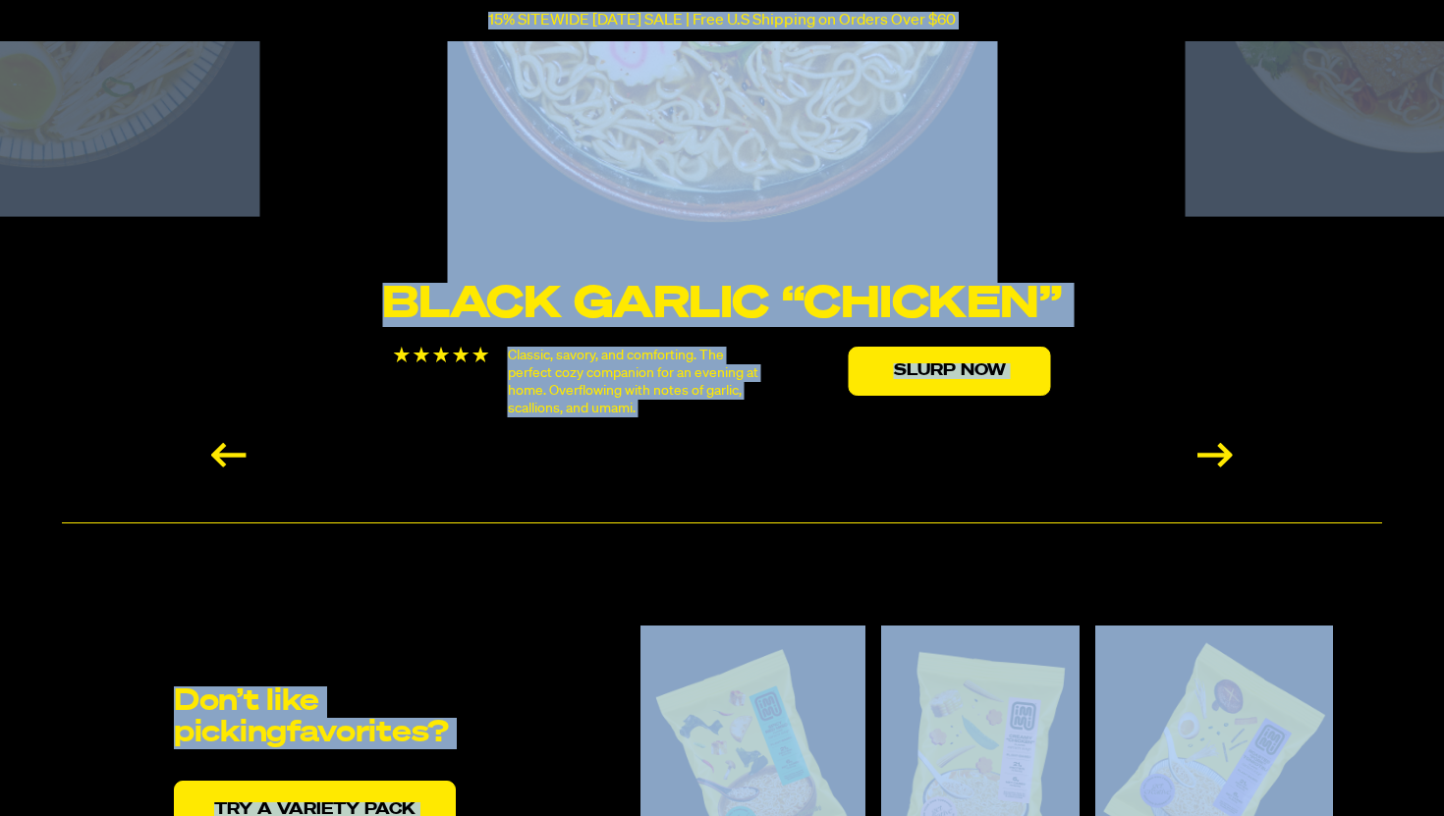
scroll to position [3675, 0]
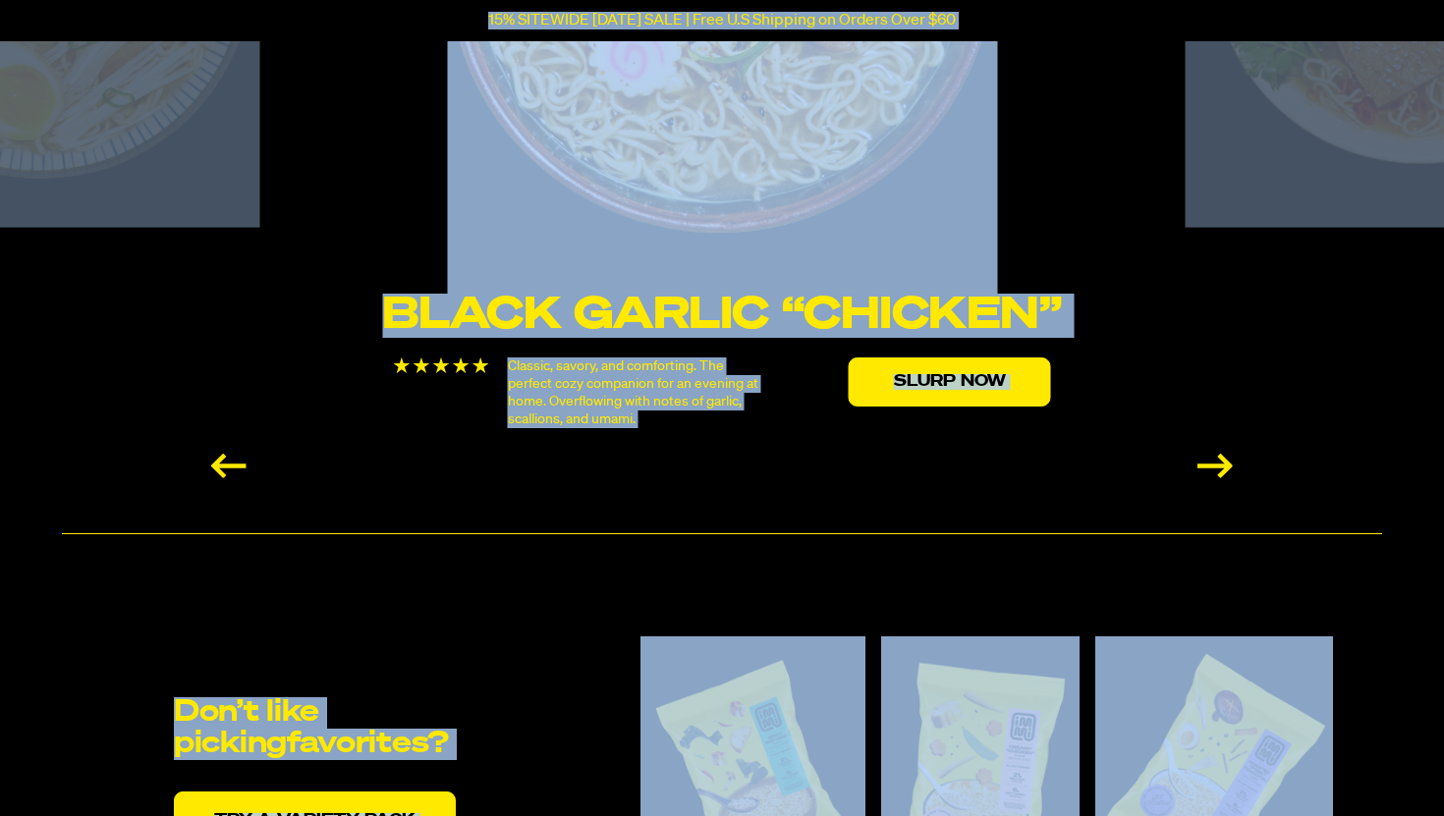
click at [1216, 454] on div "Next slide" at bounding box center [1214, 466] width 35 height 25
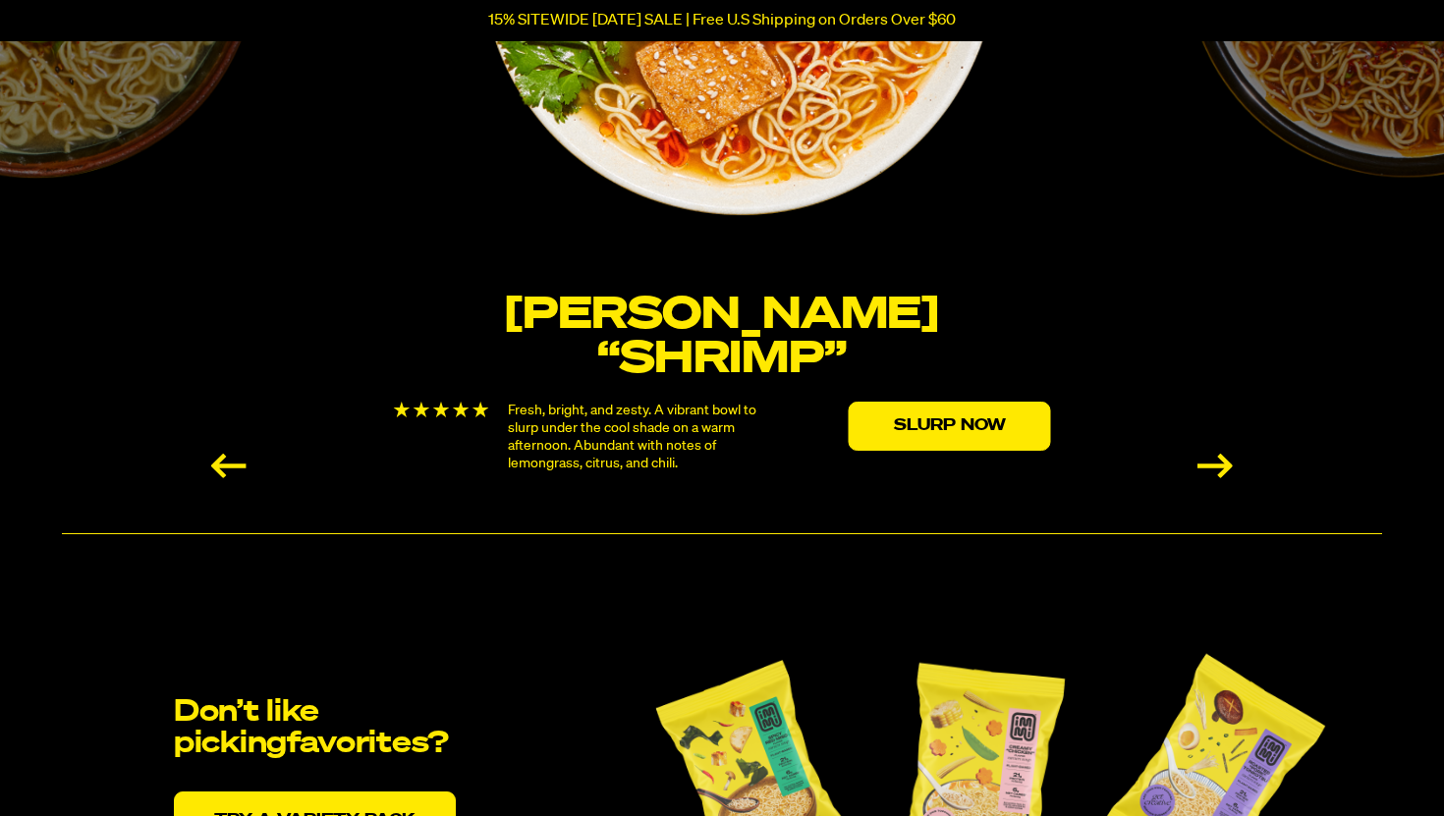
click at [1216, 454] on div "Next slide" at bounding box center [1214, 466] width 35 height 25
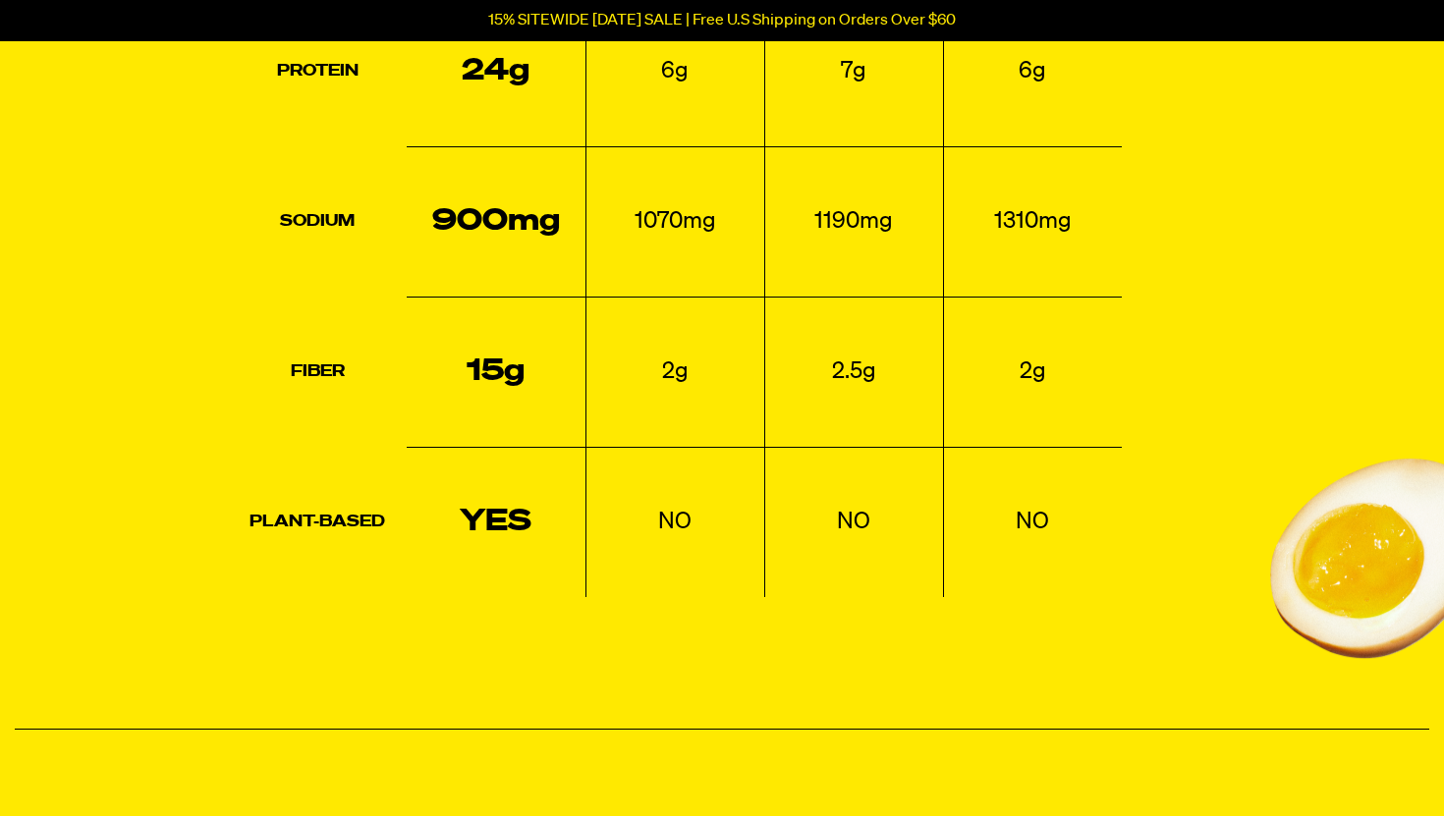
scroll to position [5084, 0]
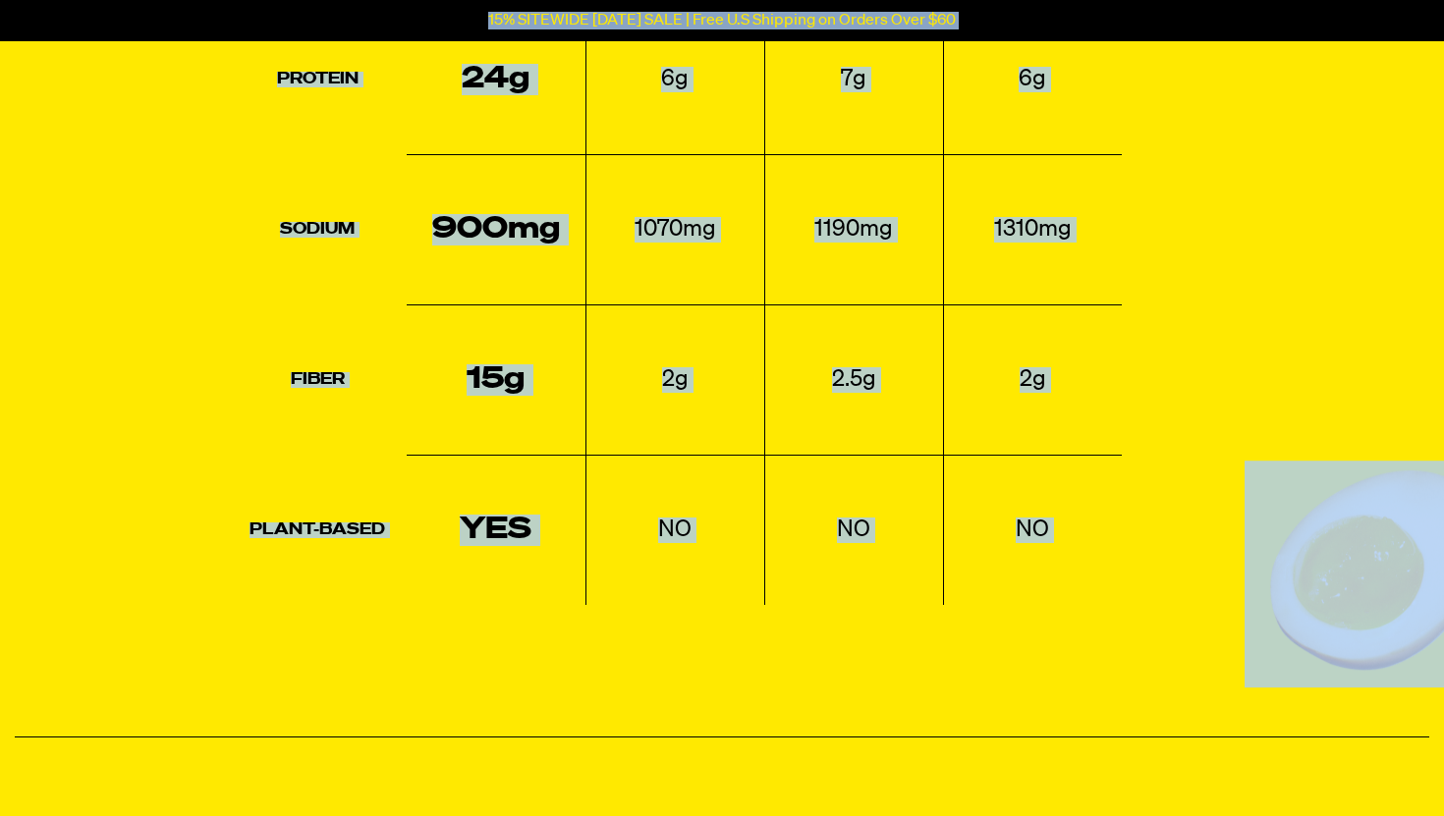
copy body "Accessibility Screen-Reader Guide, Feedback, and Issue Reporting | New window 1…"
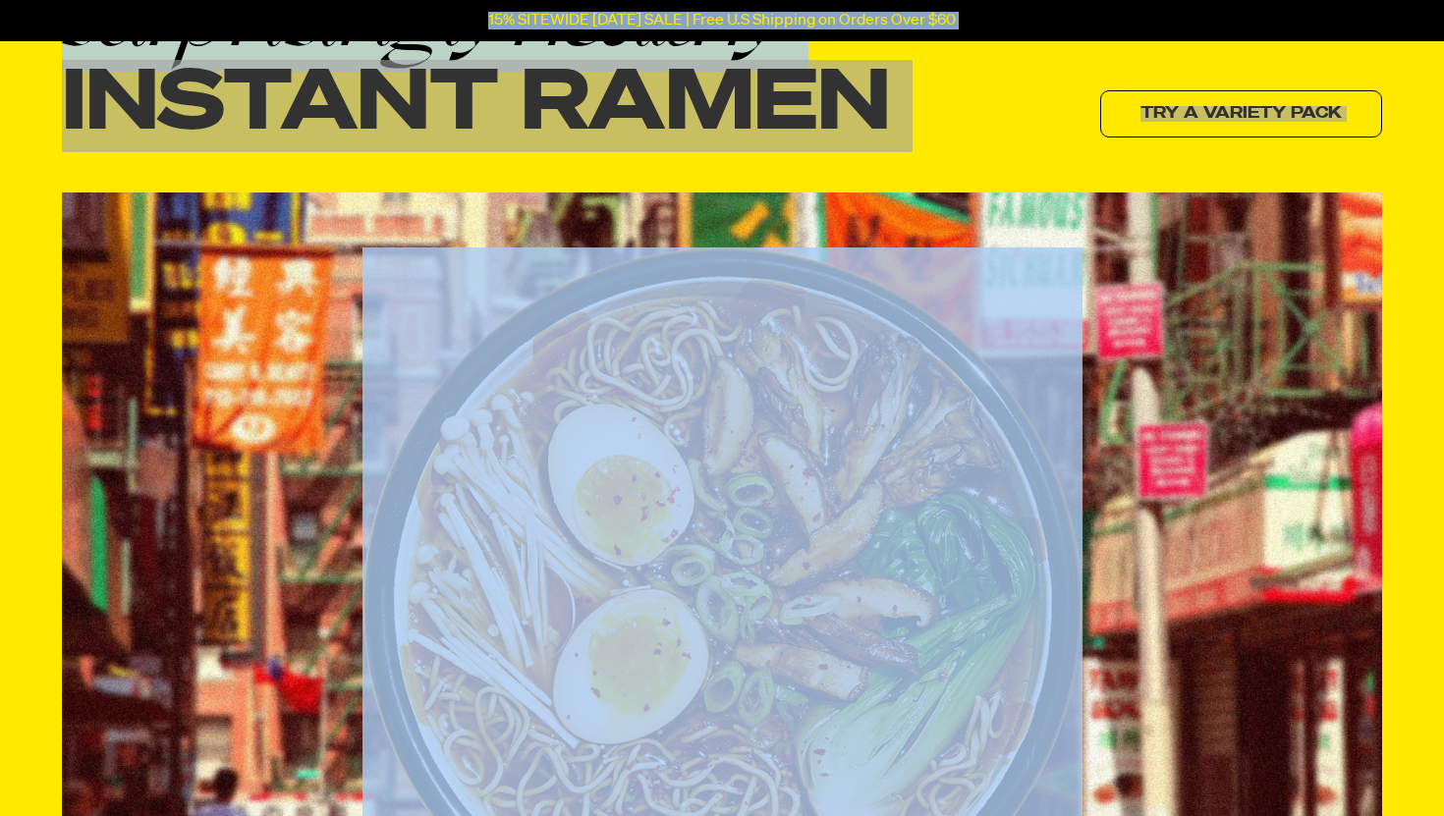
scroll to position [0, 0]
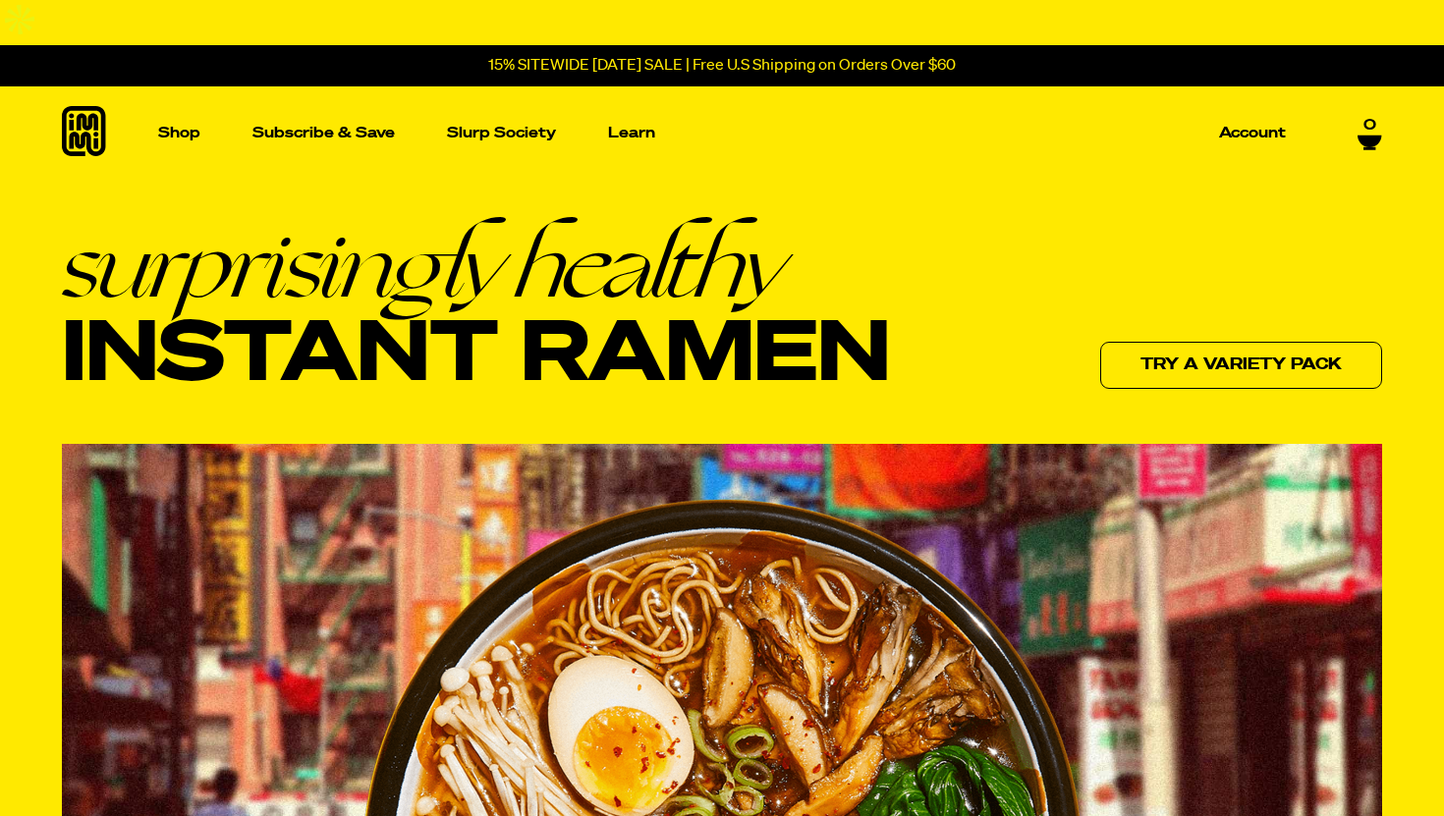
click at [946, 219] on div "surprisingly healthy Instant Ramen Try a variety pack" at bounding box center [722, 306] width 1320 height 174
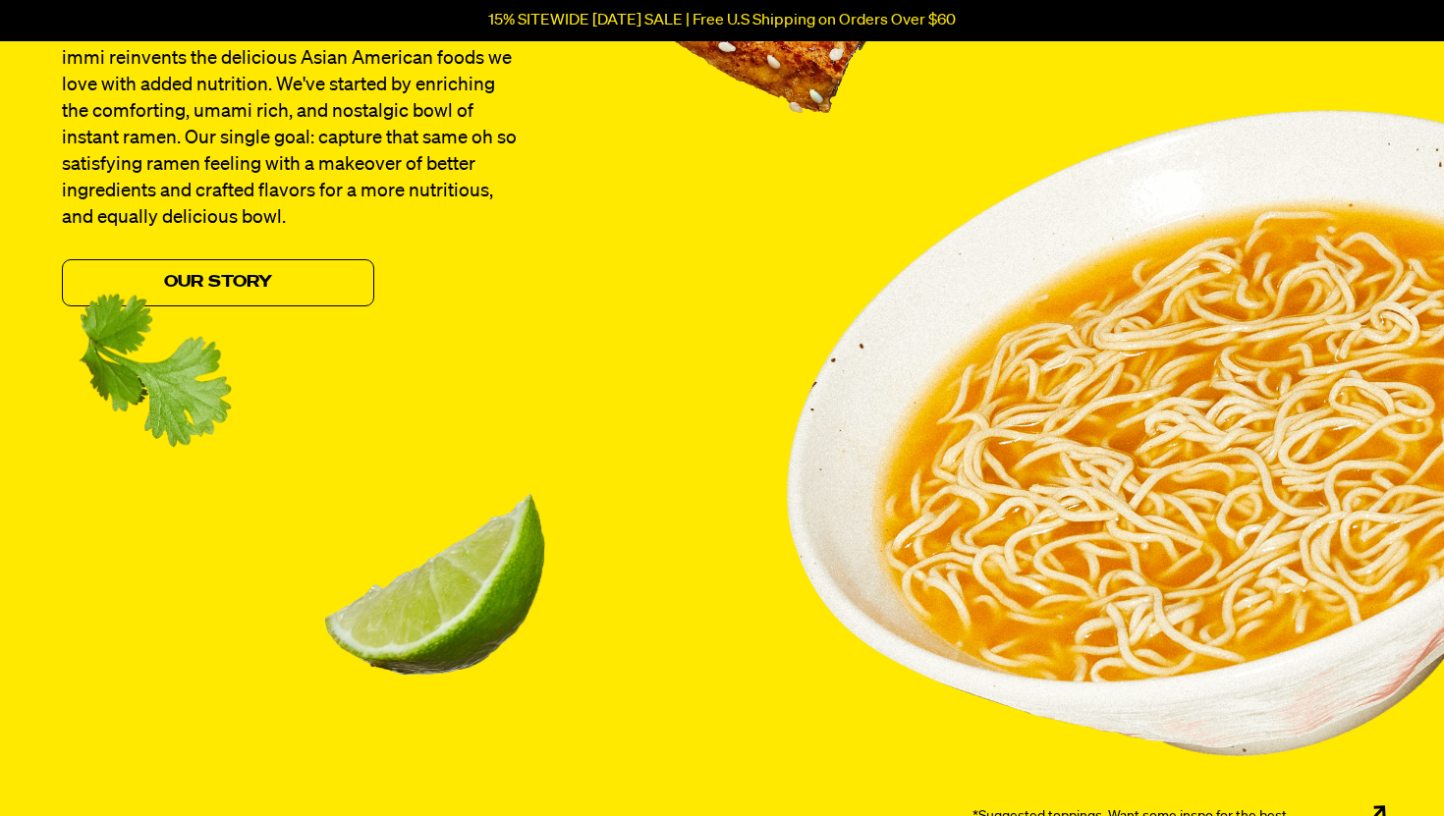
scroll to position [2484, 0]
